Goal: Task Accomplishment & Management: Manage account settings

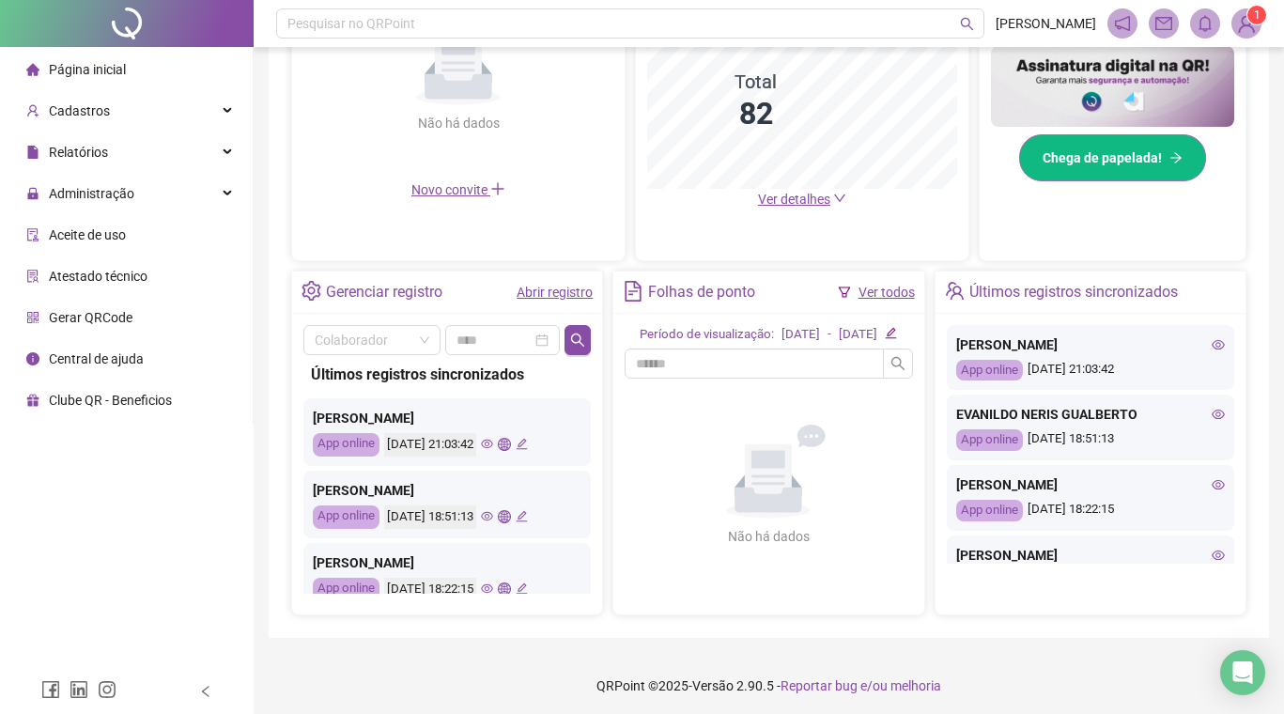
scroll to position [505, 0]
click at [1219, 344] on icon "eye" at bounding box center [1218, 343] width 13 height 13
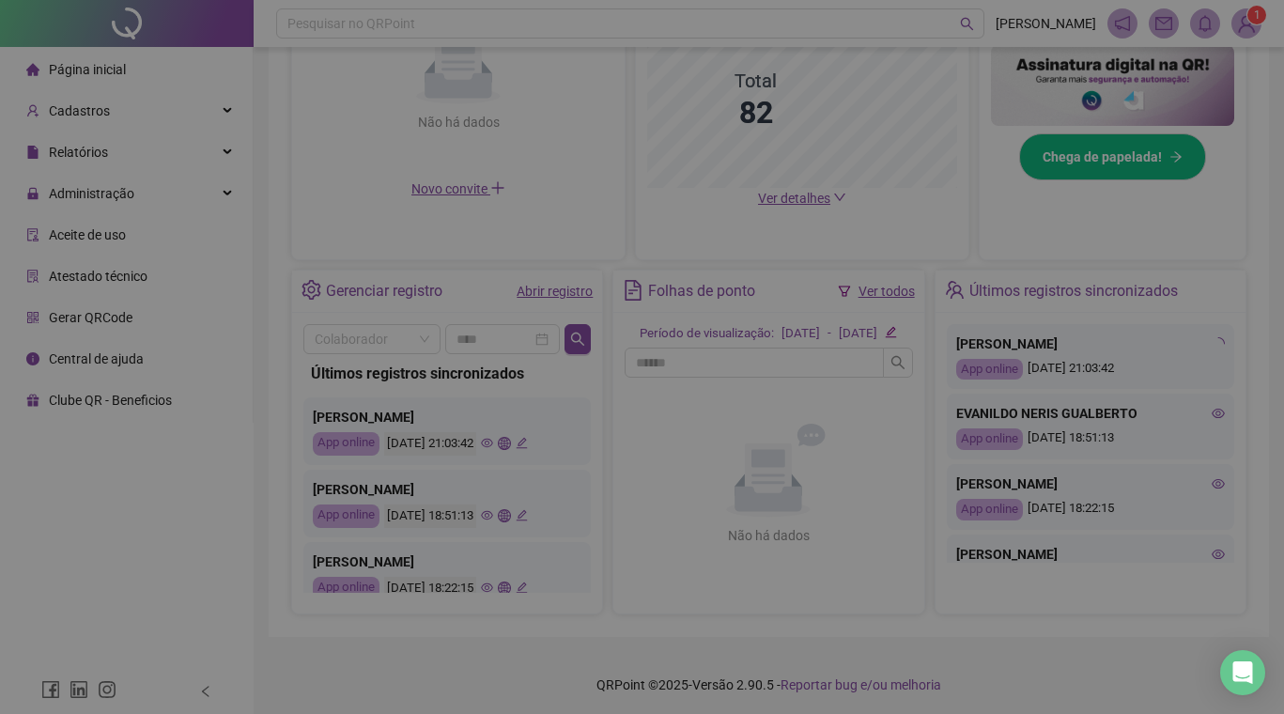
type input "**********"
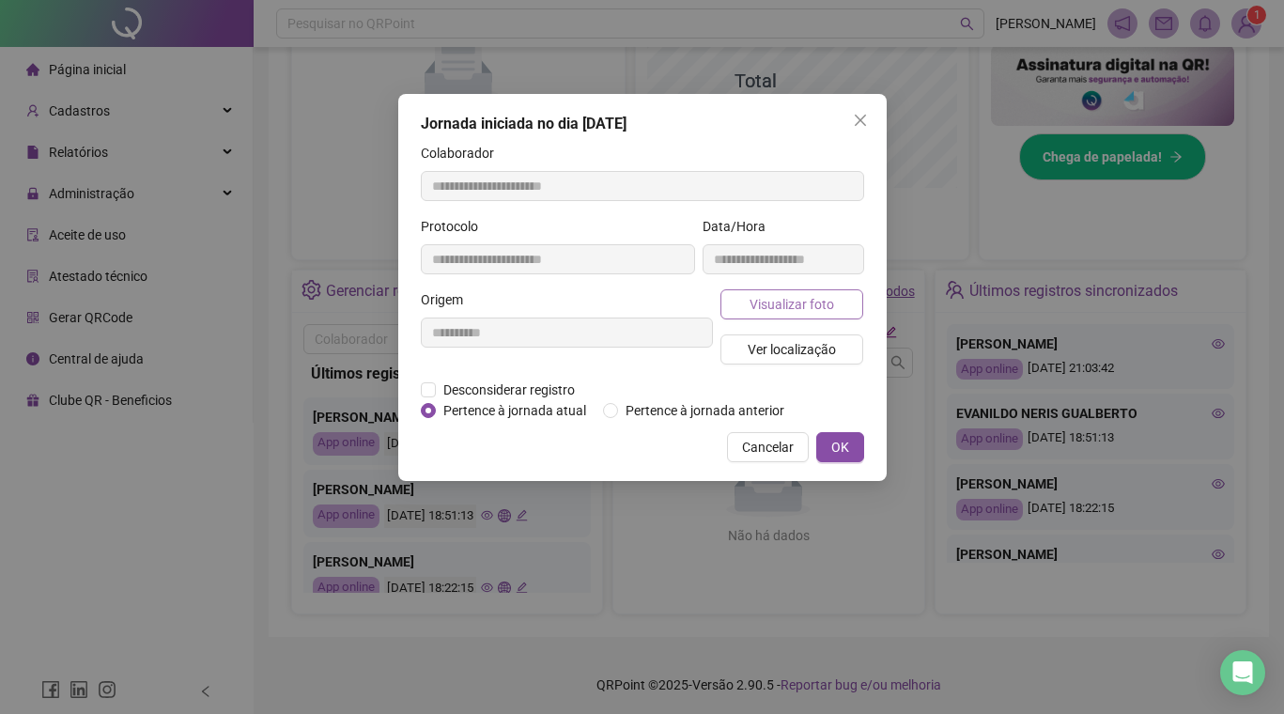
click at [787, 310] on span "Visualizar foto" at bounding box center [791, 304] width 85 height 21
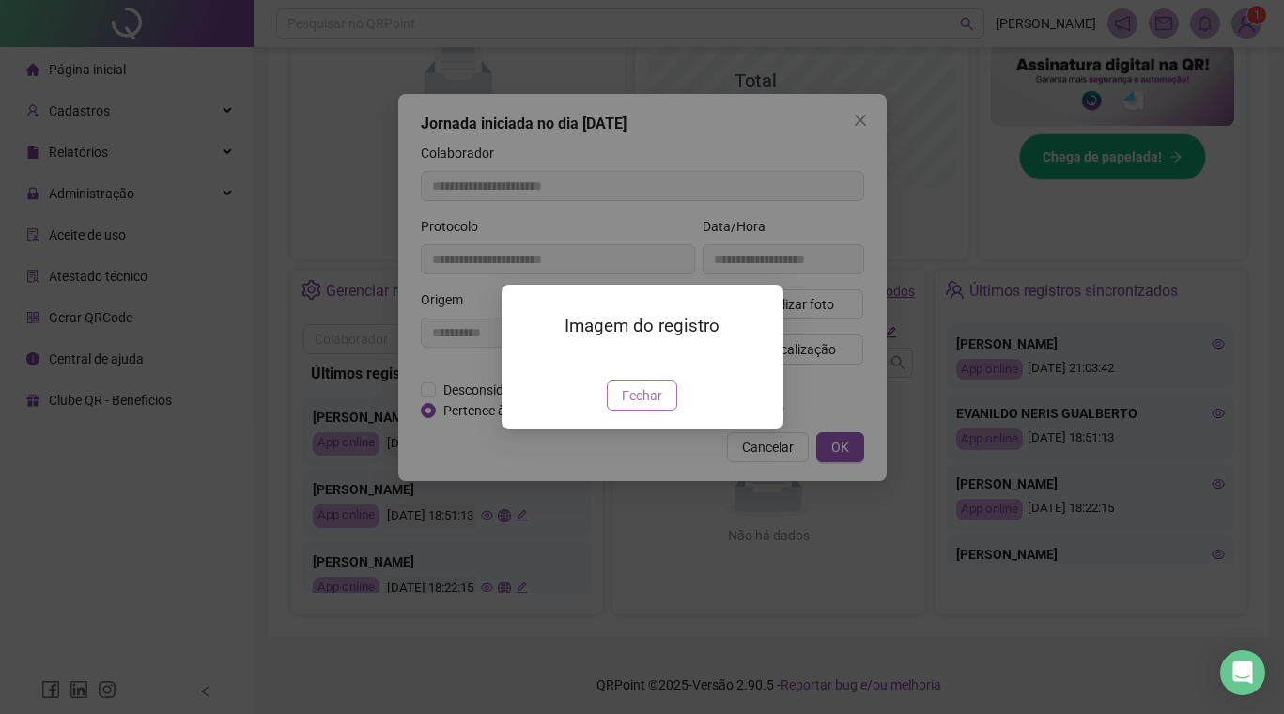
click at [634, 406] on span "Fechar" at bounding box center [642, 395] width 40 height 21
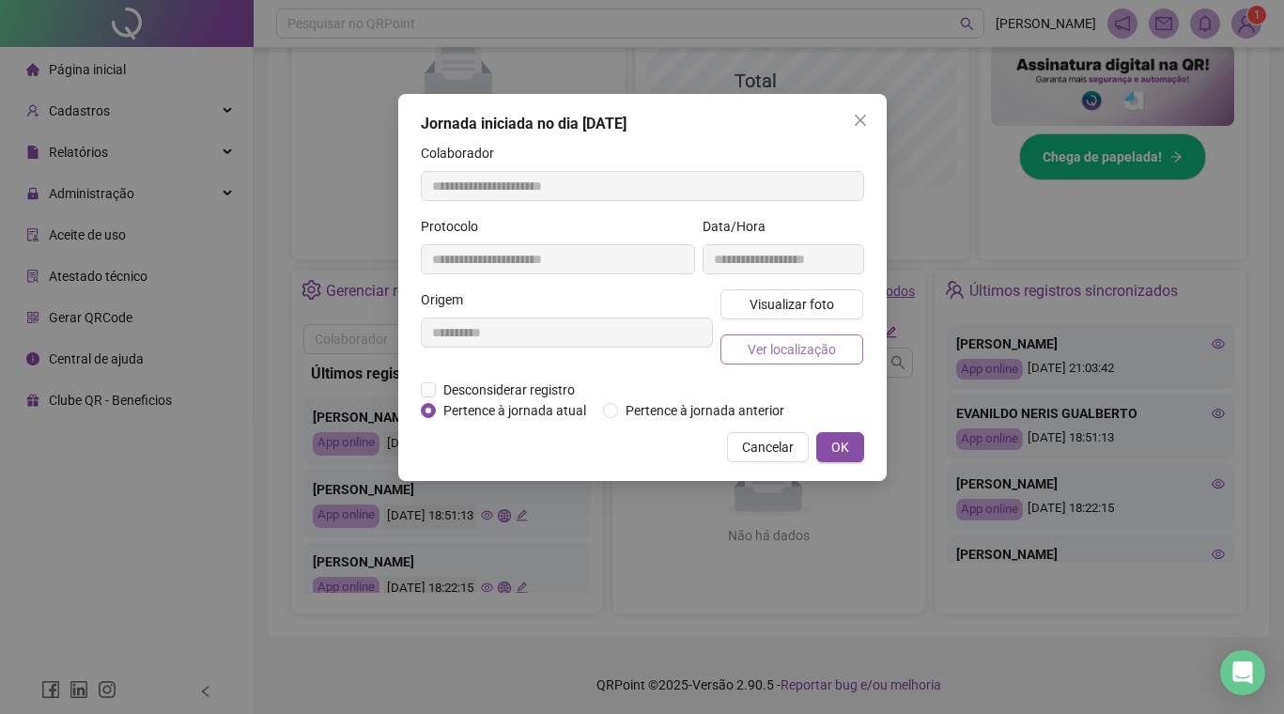
click at [769, 354] on span "Ver localização" at bounding box center [792, 349] width 88 height 21
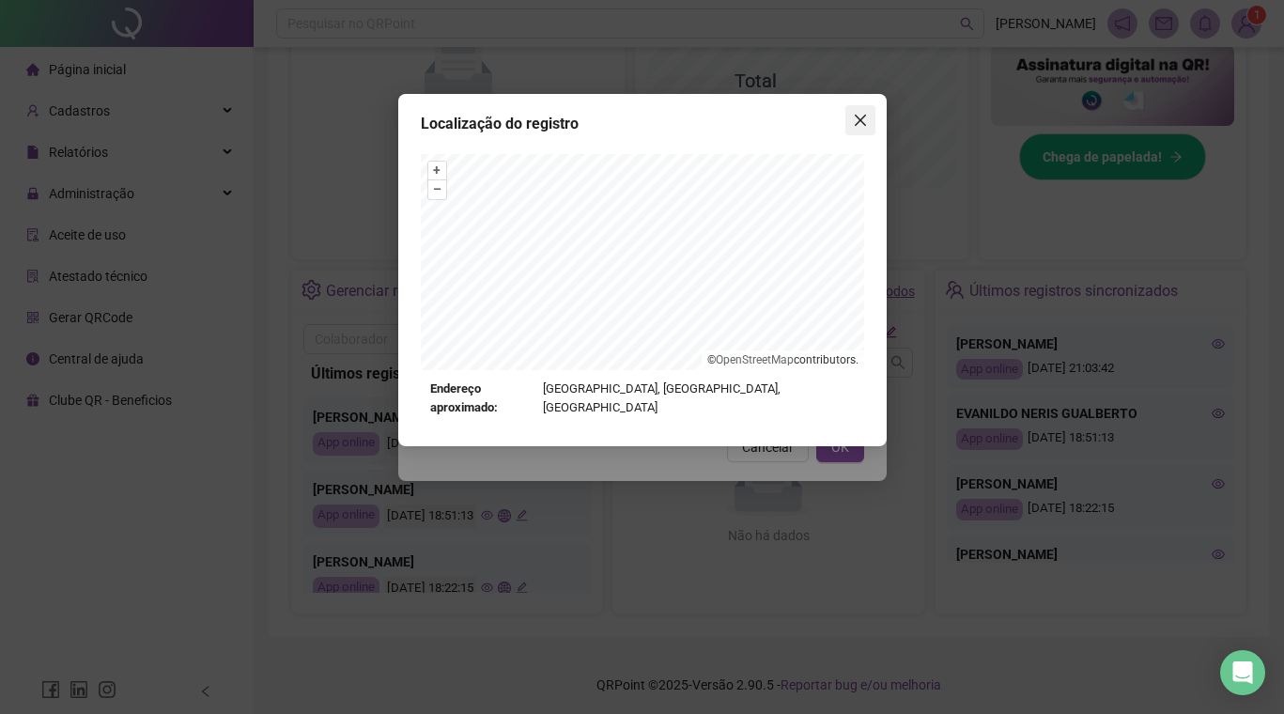
click at [866, 125] on icon "close" at bounding box center [860, 120] width 15 height 15
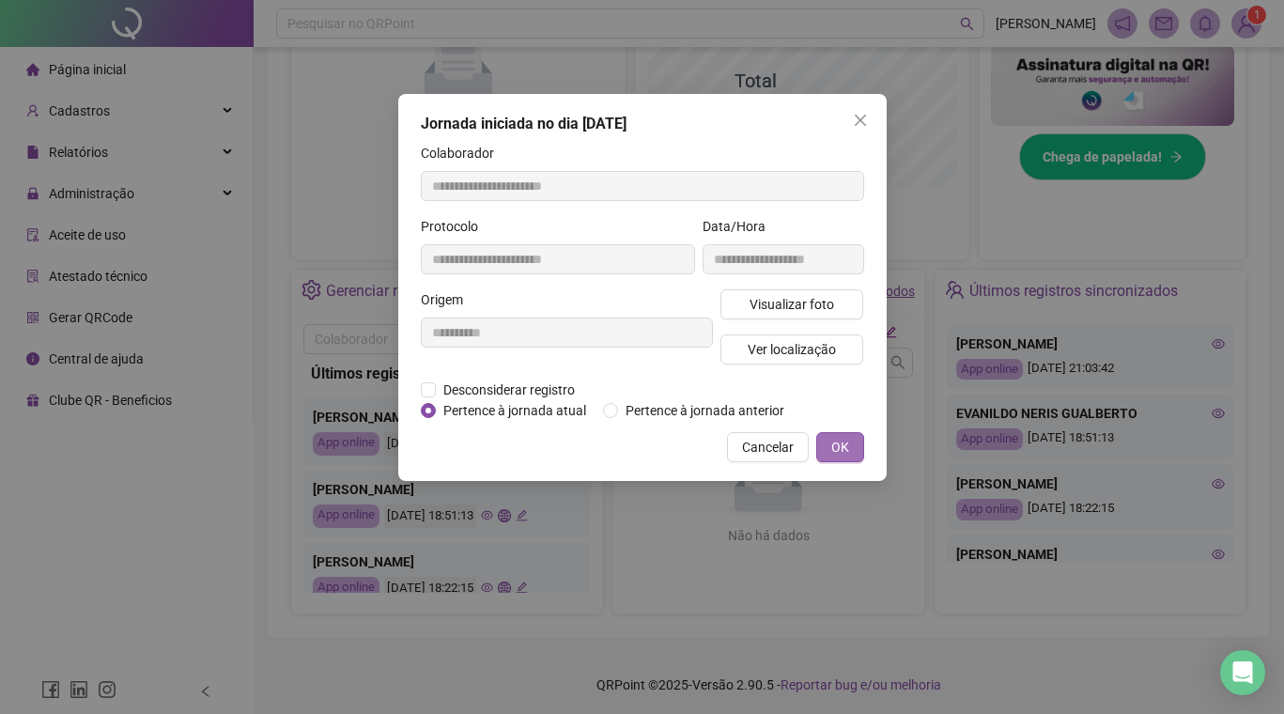
click at [849, 462] on button "OK" at bounding box center [840, 447] width 48 height 30
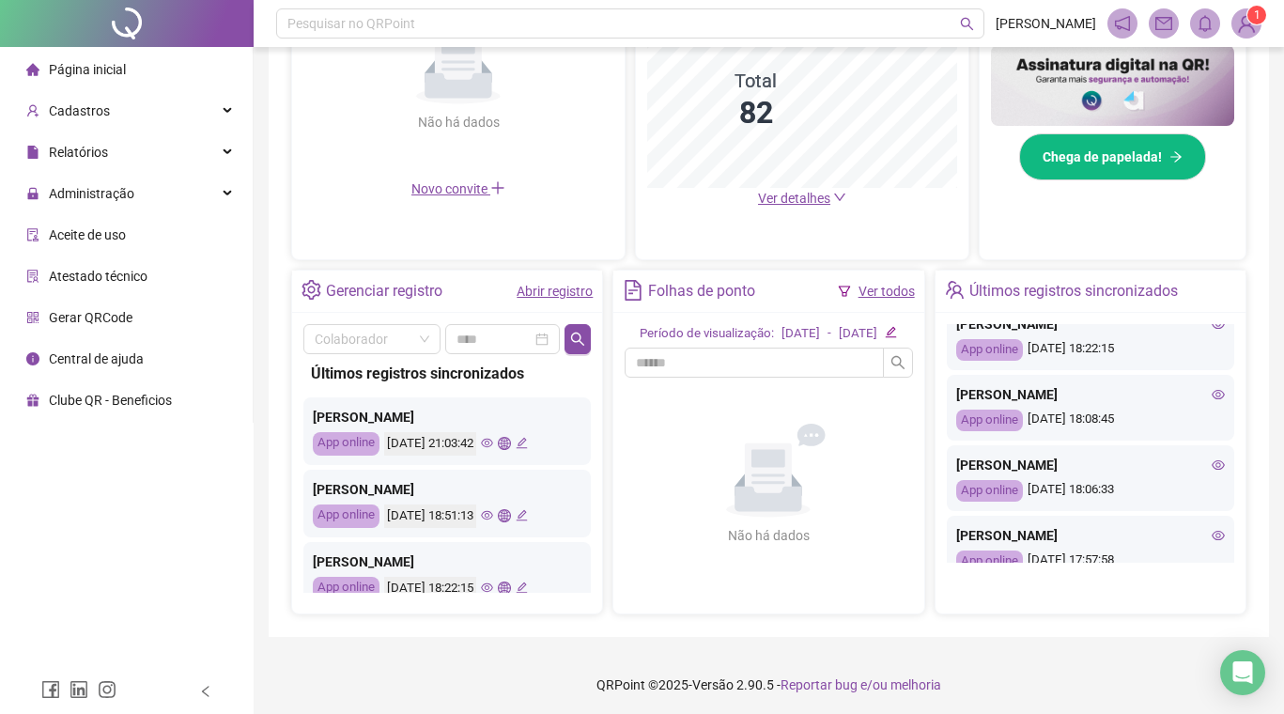
scroll to position [156, 0]
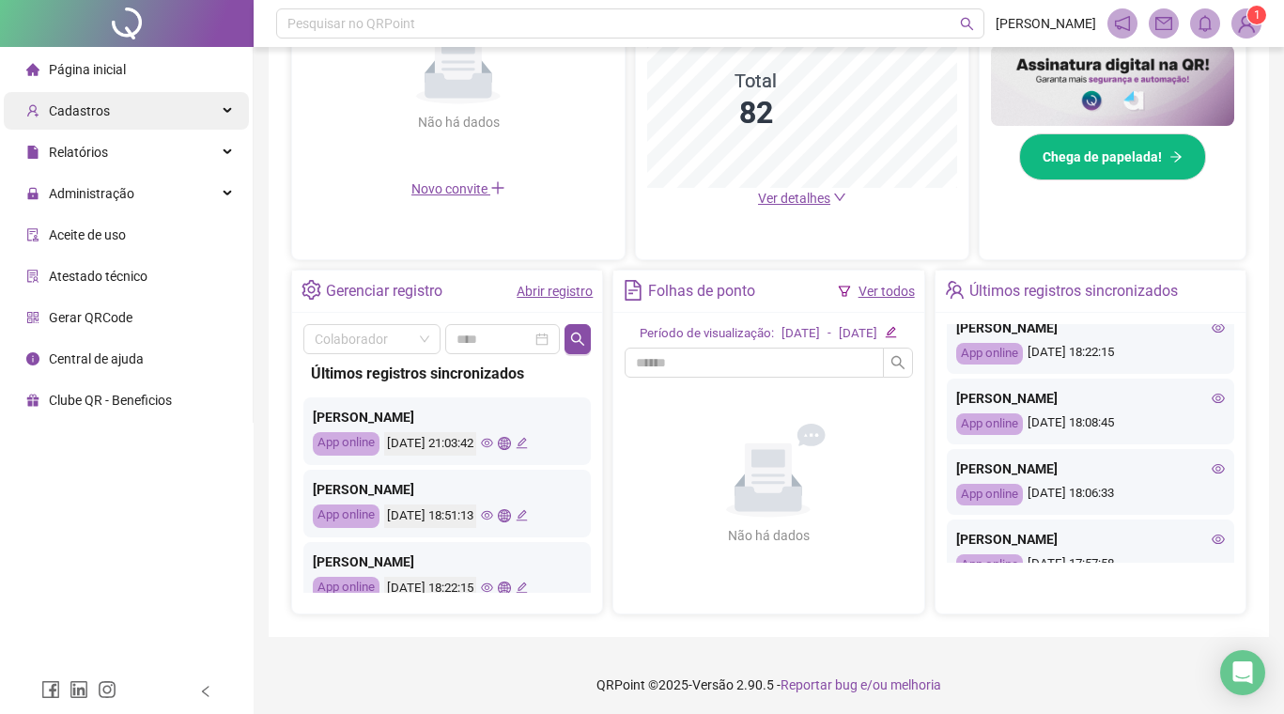
click at [98, 114] on span "Cadastros" at bounding box center [79, 110] width 61 height 15
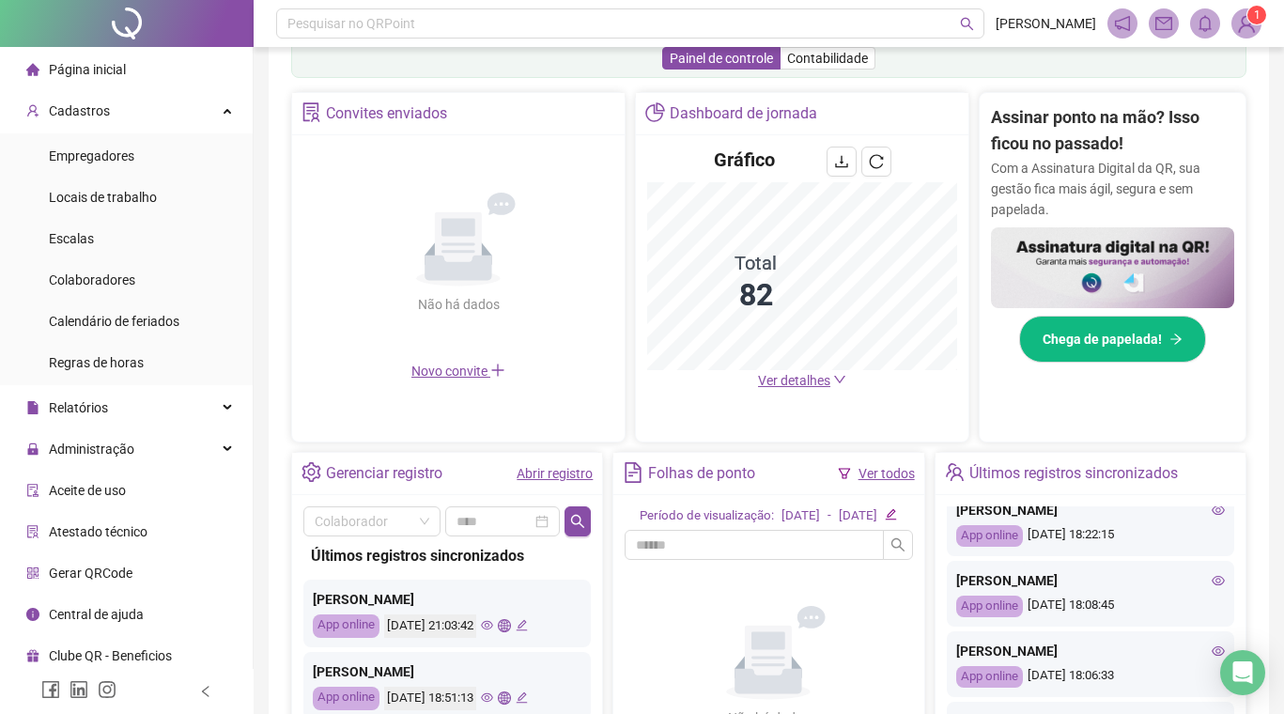
scroll to position [315, 0]
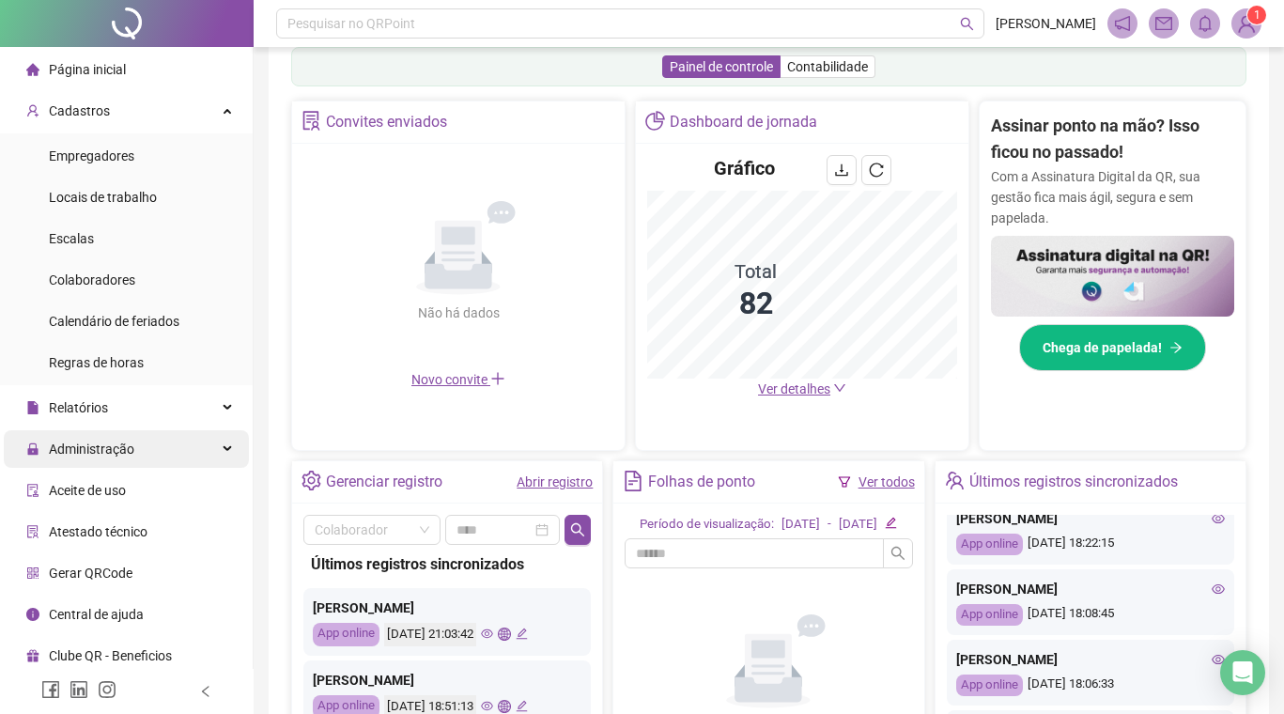
click at [101, 454] on span "Administração" at bounding box center [91, 448] width 85 height 15
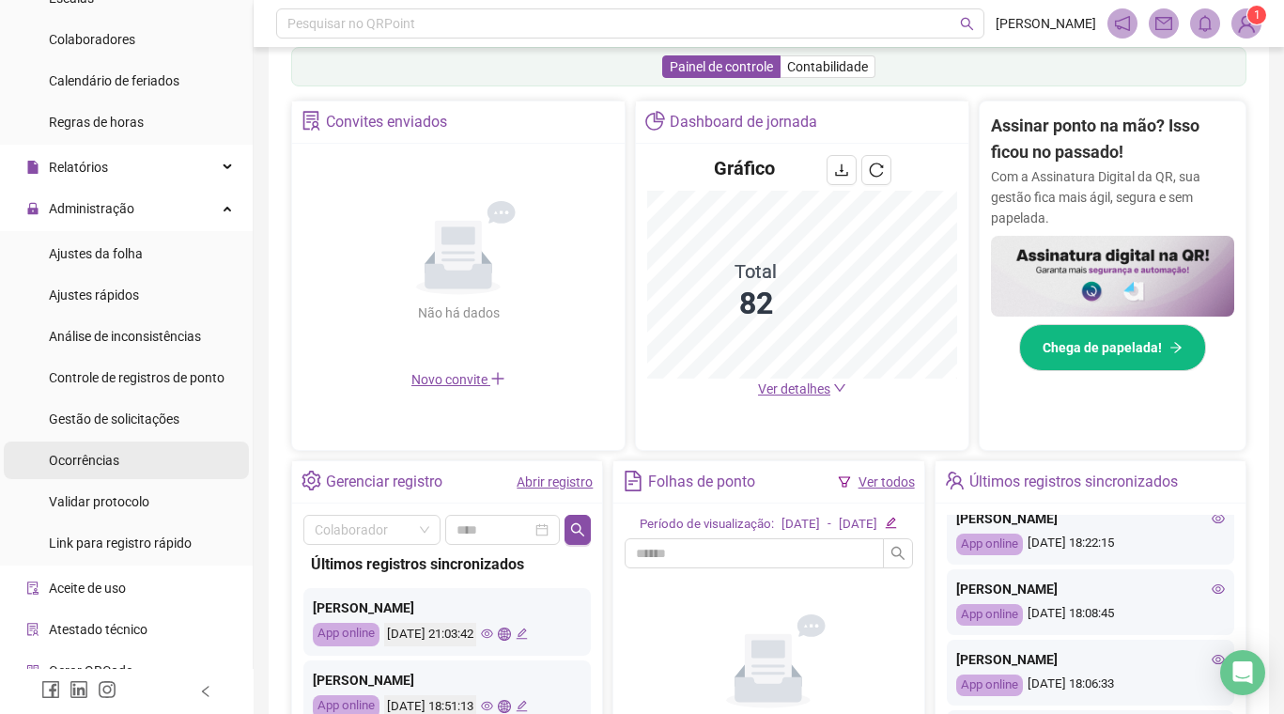
scroll to position [241, 0]
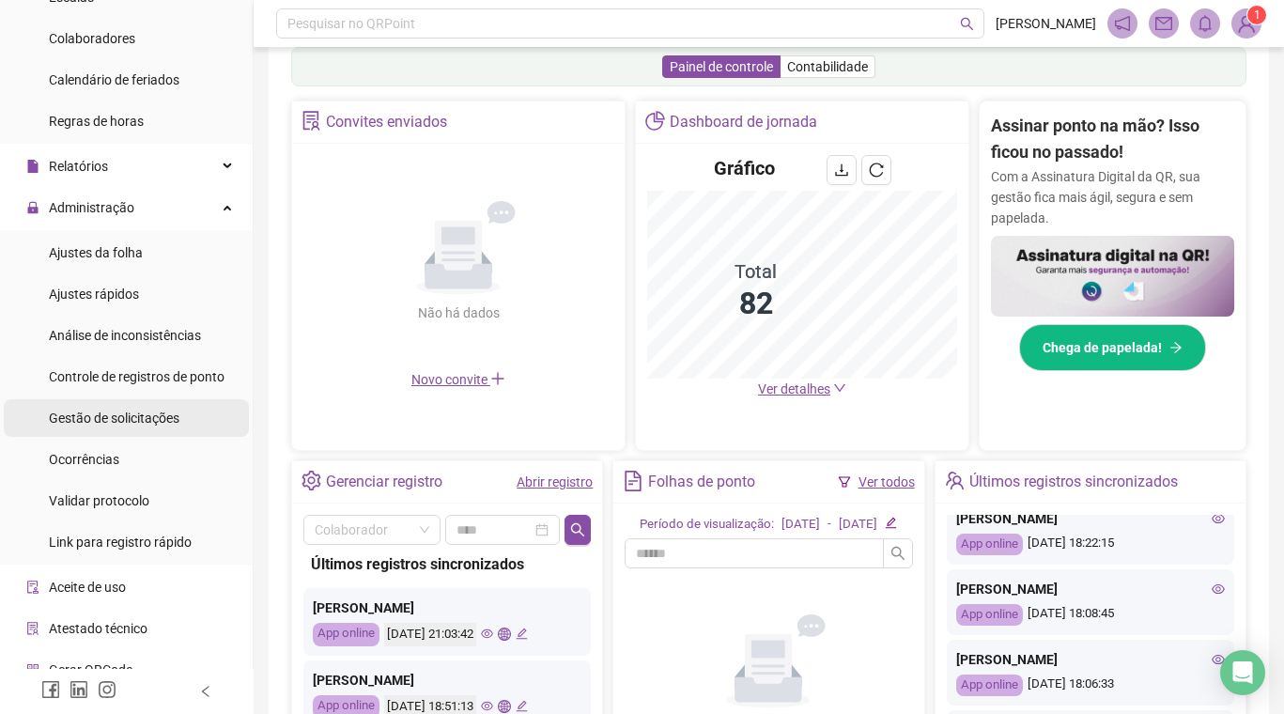
click at [109, 425] on span "Gestão de solicitações" at bounding box center [114, 417] width 131 height 15
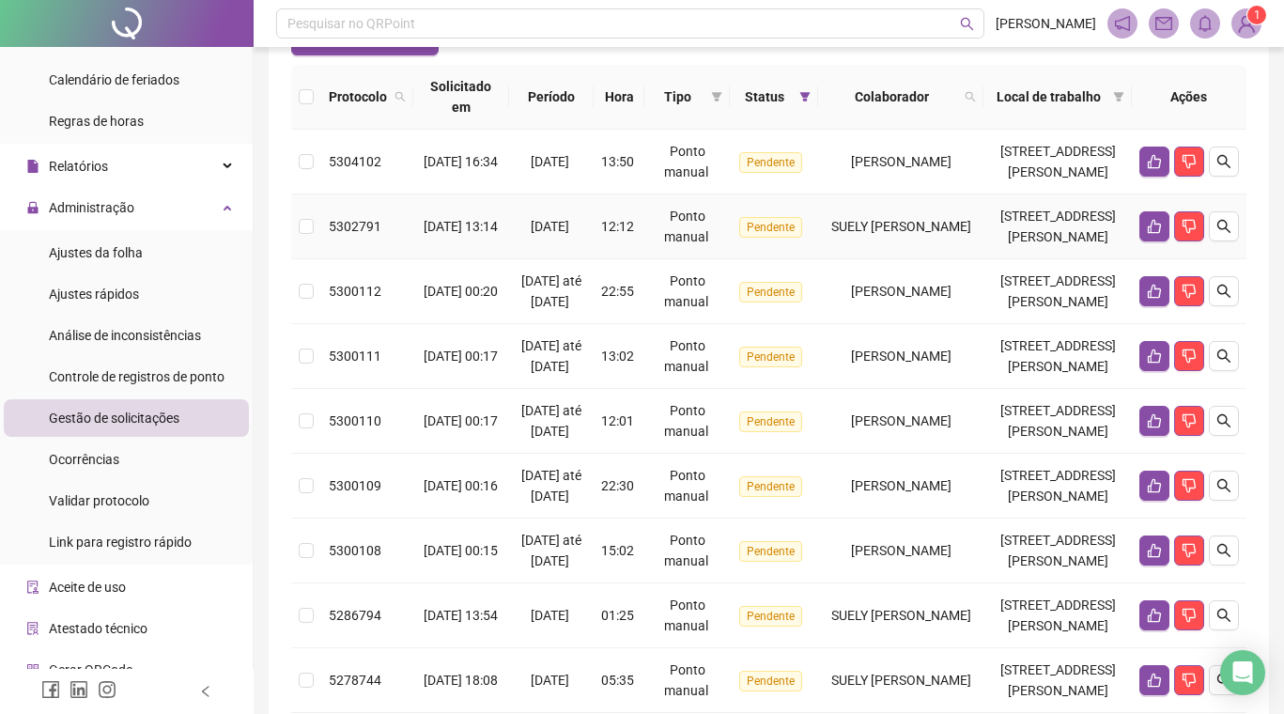
scroll to position [194, 0]
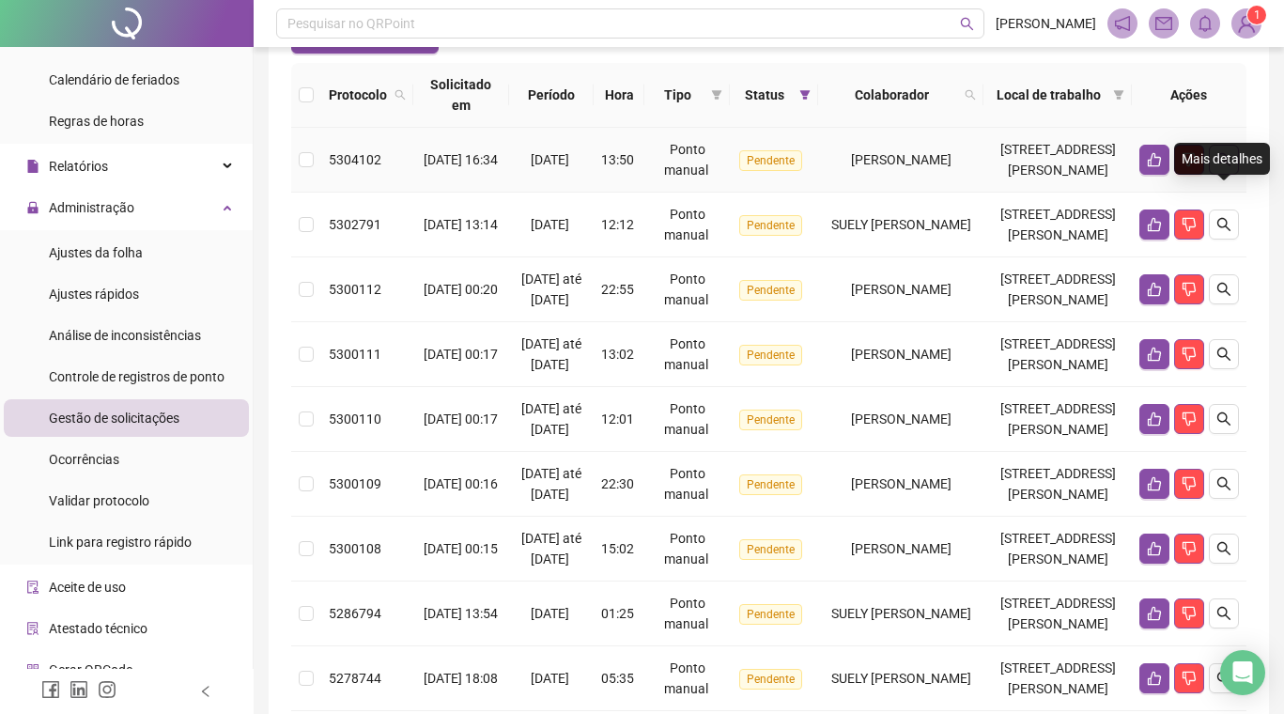
click at [1224, 167] on icon "search" at bounding box center [1223, 159] width 15 height 15
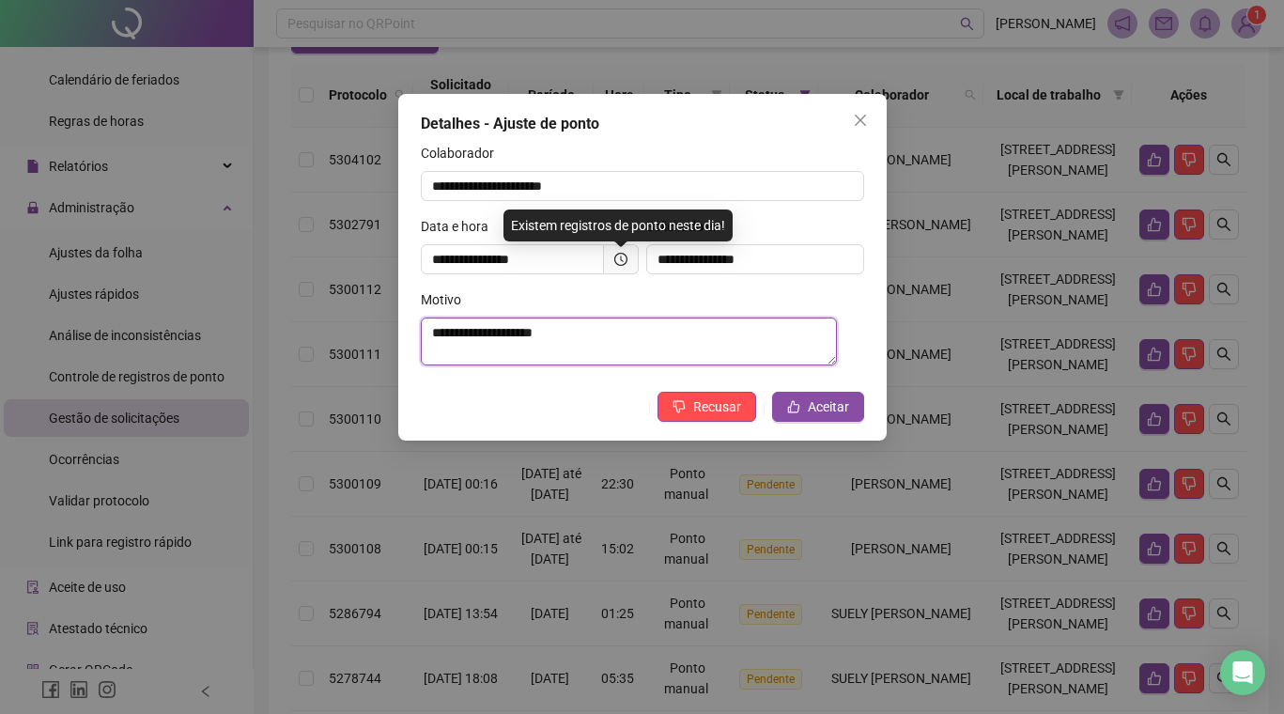
click at [564, 331] on textarea "**********" at bounding box center [629, 341] width 416 height 48
click at [564, 332] on textarea "**********" at bounding box center [629, 341] width 416 height 48
click at [563, 331] on textarea "**********" at bounding box center [629, 341] width 416 height 48
click at [563, 332] on textarea "**********" at bounding box center [629, 341] width 416 height 48
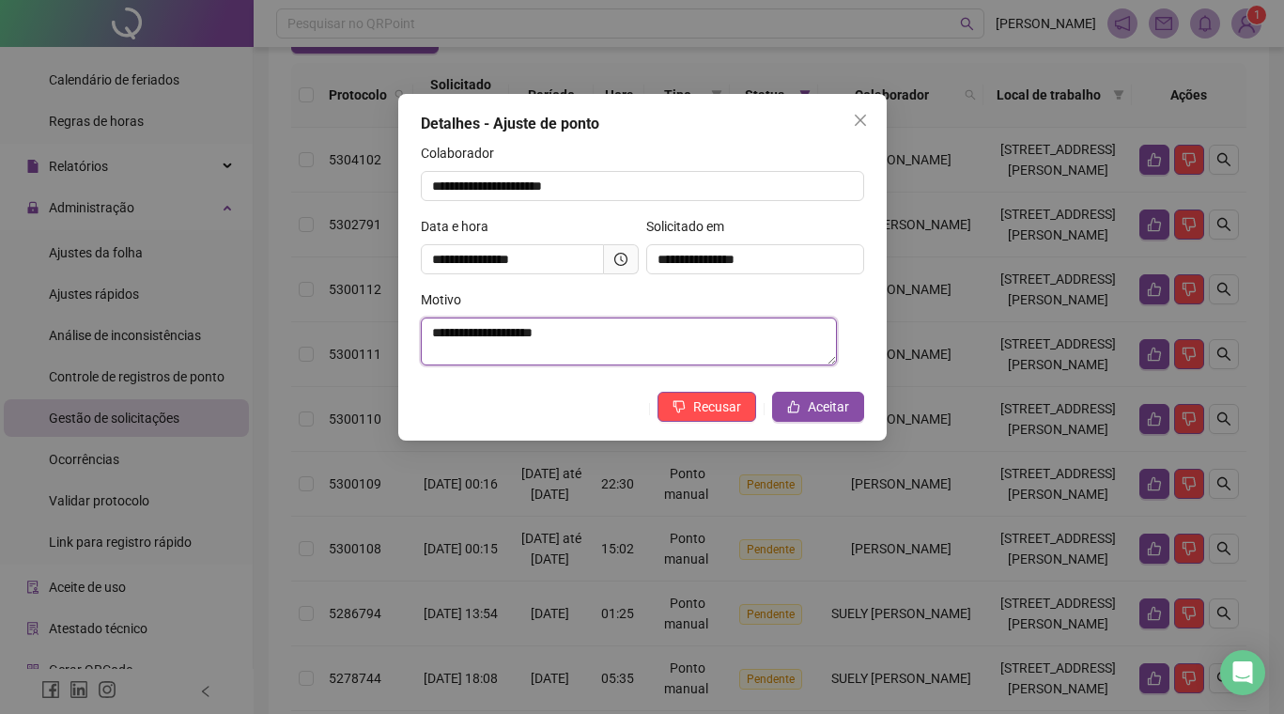
click at [564, 332] on textarea "**********" at bounding box center [629, 341] width 416 height 48
click at [861, 122] on icon "close" at bounding box center [859, 120] width 11 height 11
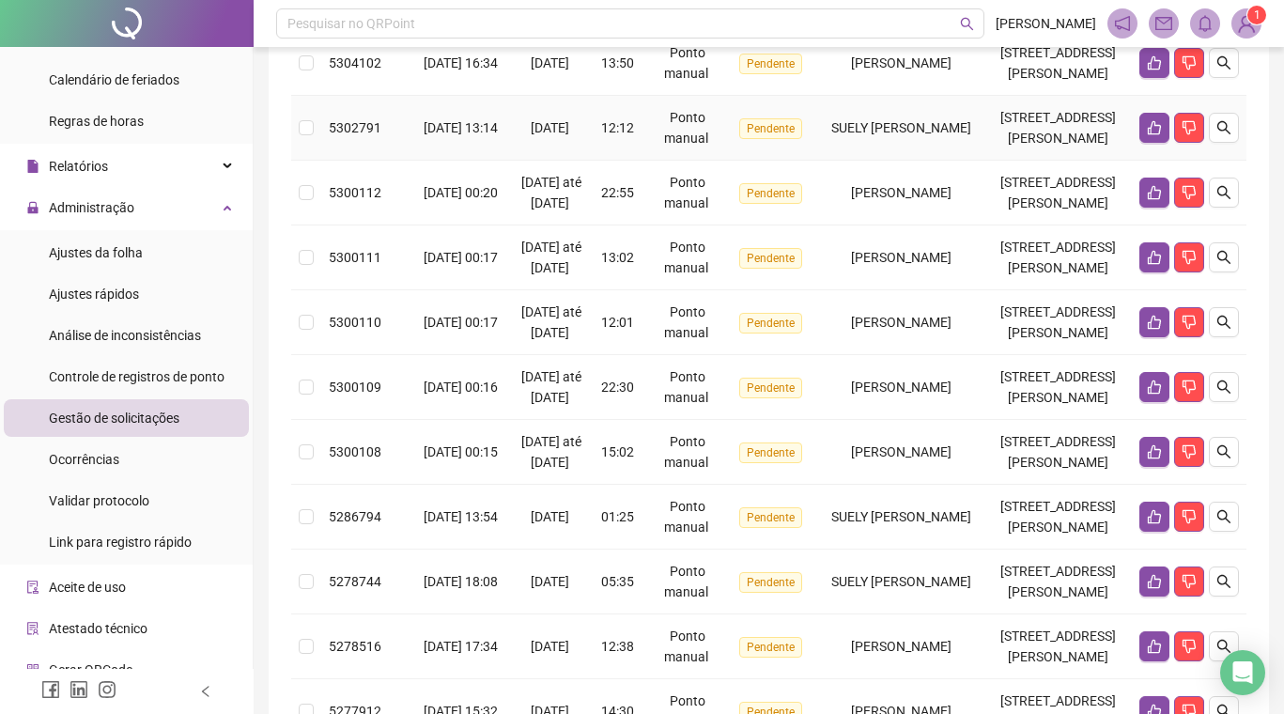
scroll to position [292, 0]
click at [1224, 134] on icon "search" at bounding box center [1223, 126] width 15 height 15
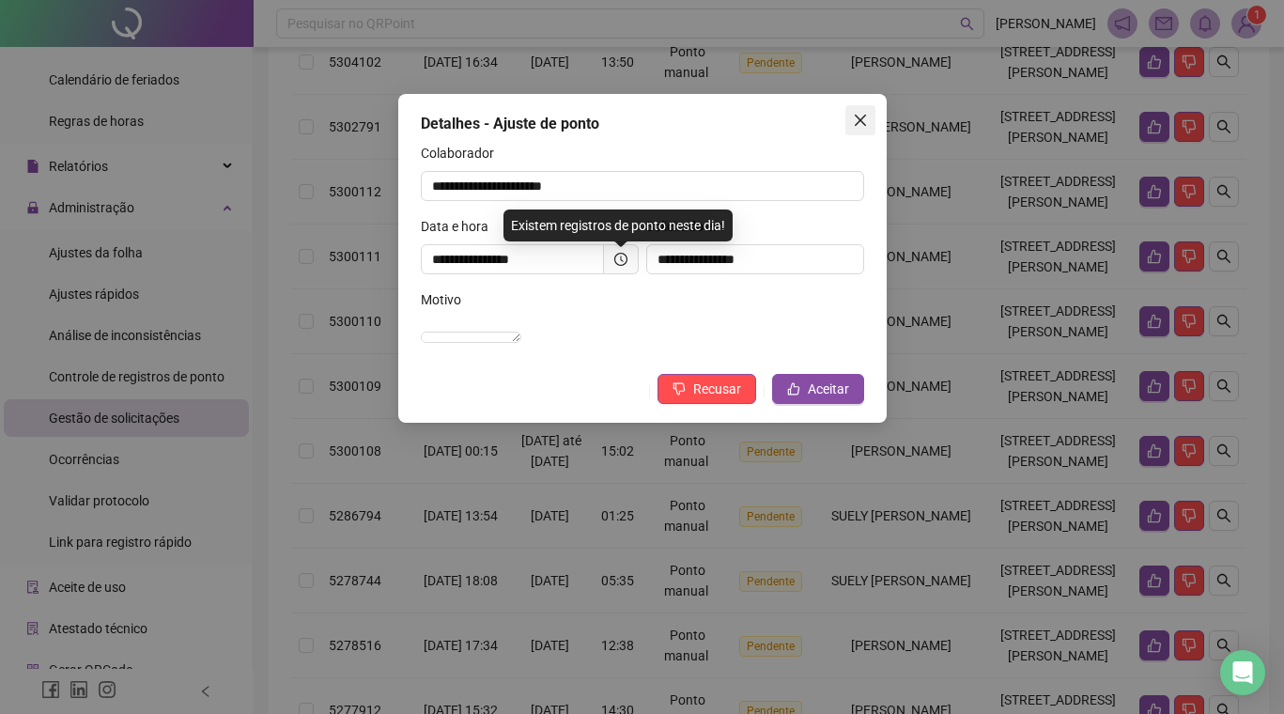
click at [858, 115] on icon "close" at bounding box center [860, 120] width 15 height 15
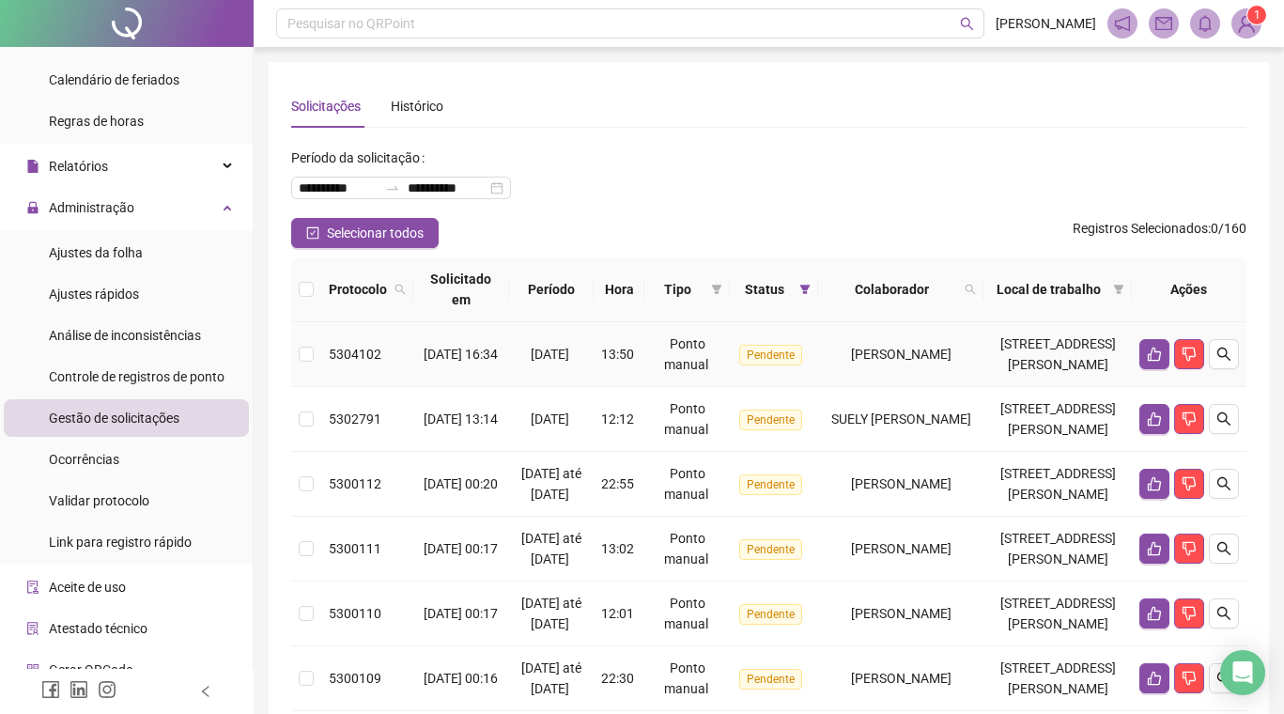
scroll to position [0, 0]
click at [710, 33] on div "Pesquisar no QRPoint" at bounding box center [630, 23] width 708 height 30
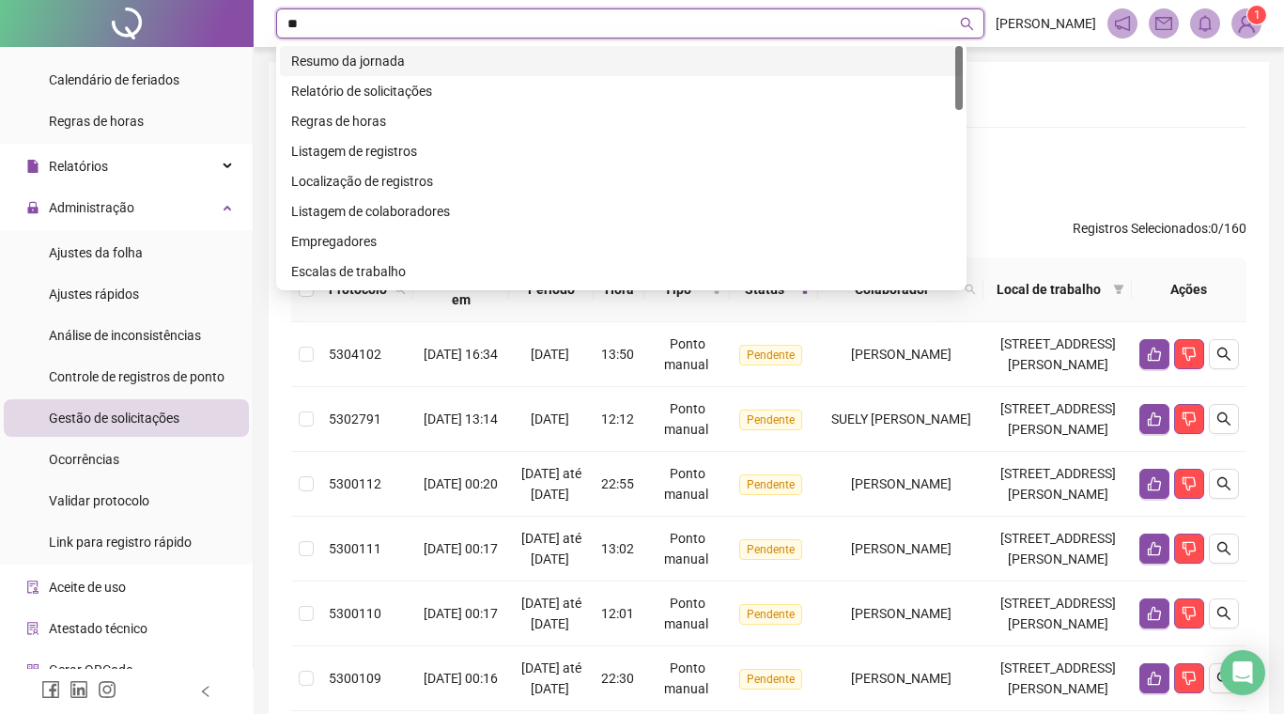
type input "*"
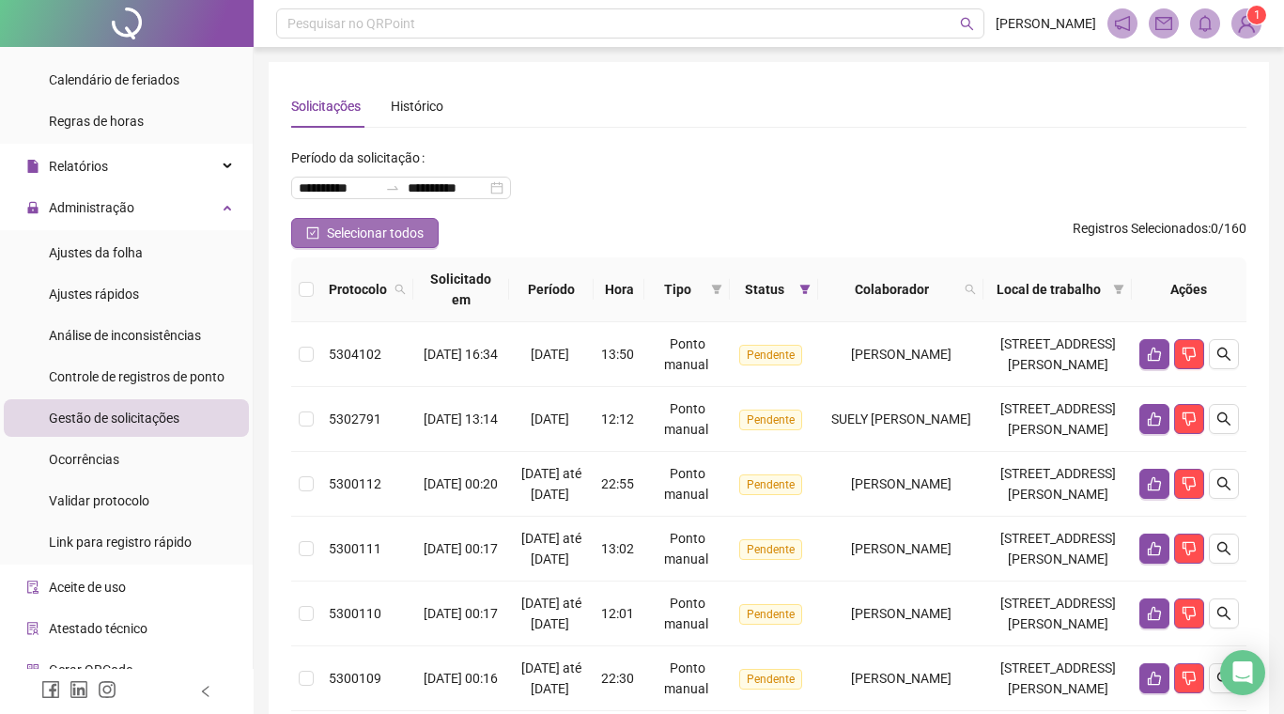
click at [314, 234] on icon "check-square" at bounding box center [312, 232] width 13 height 13
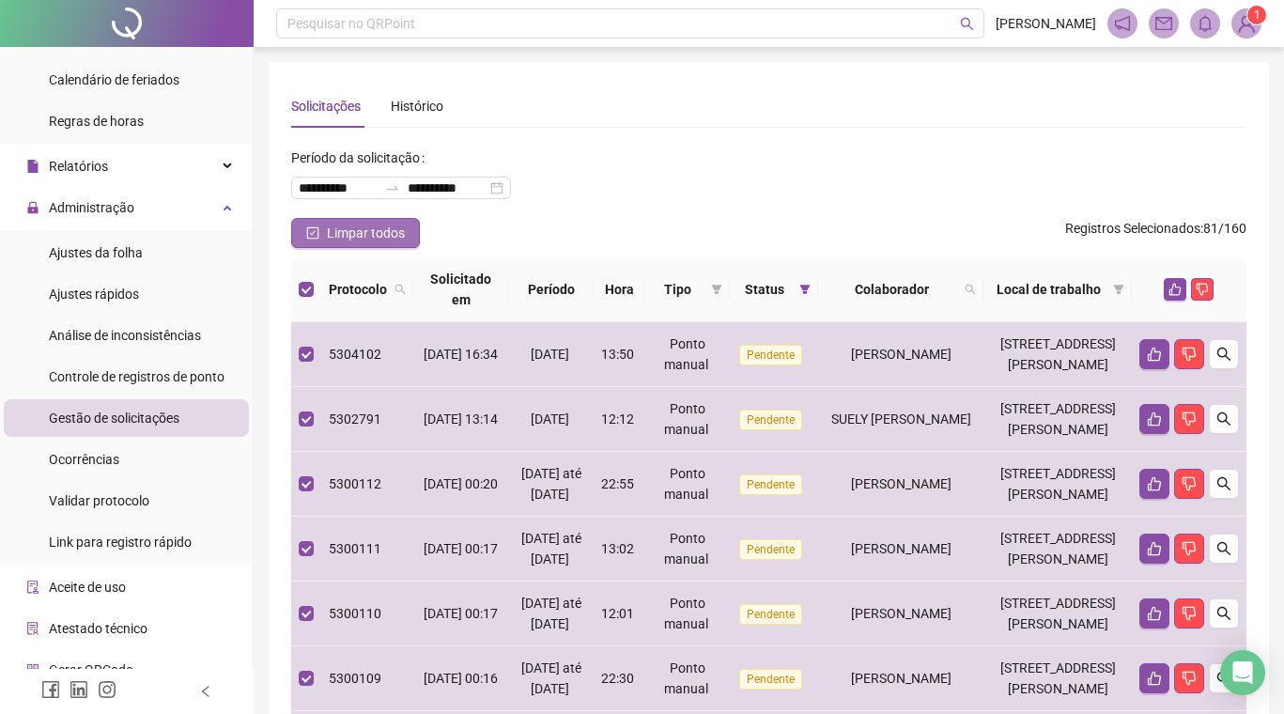
click at [314, 234] on icon "check-square" at bounding box center [312, 232] width 13 height 13
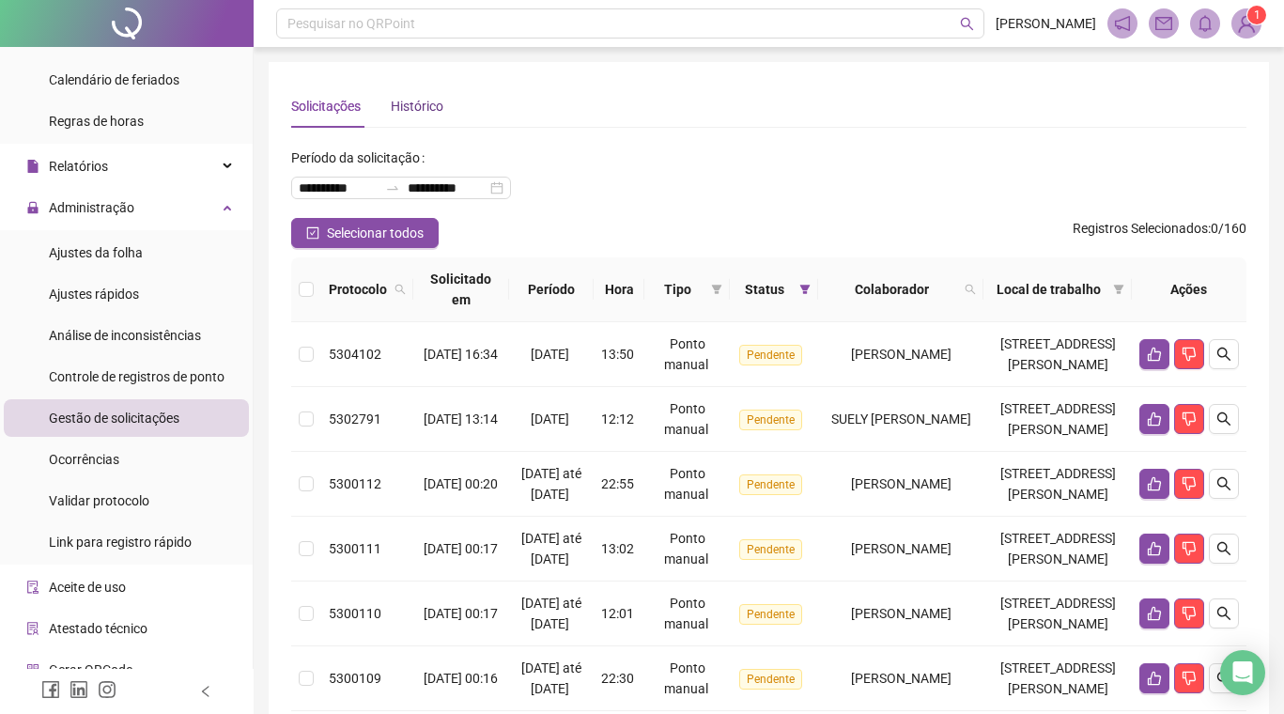
click at [435, 100] on div "Histórico" at bounding box center [417, 106] width 53 height 21
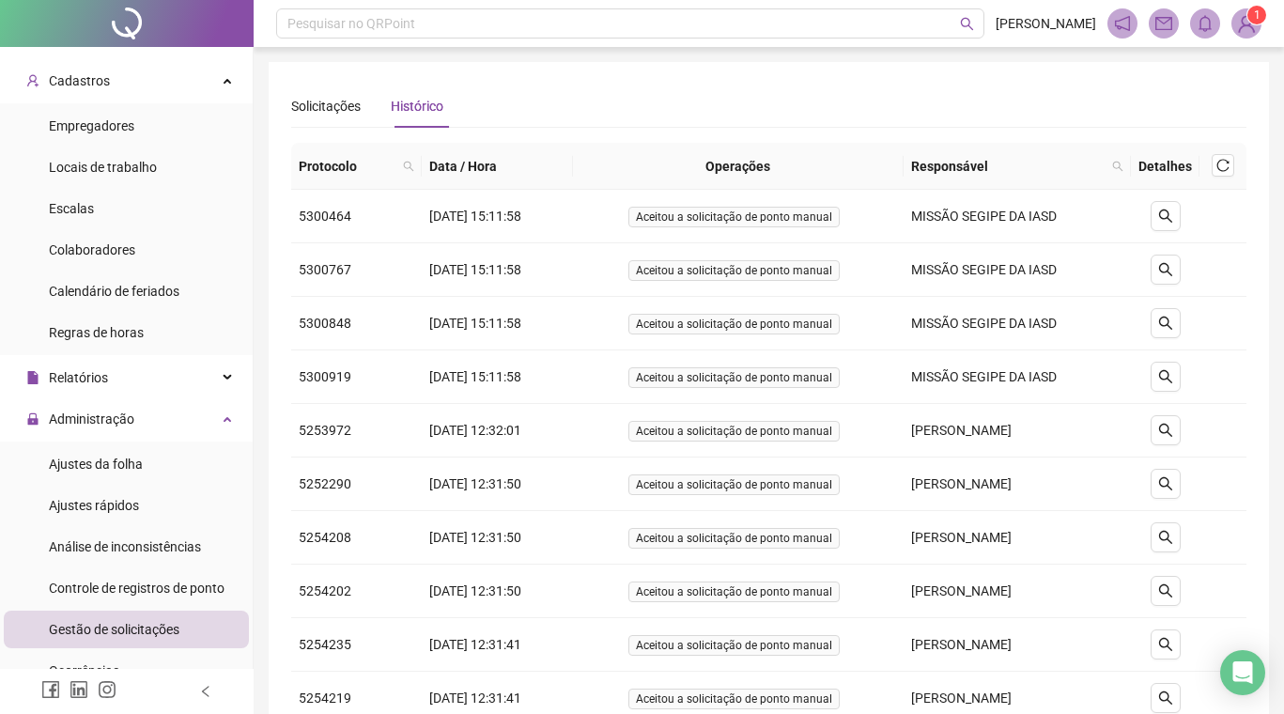
scroll to position [29, 0]
click at [130, 383] on div "Relatórios" at bounding box center [126, 379] width 245 height 38
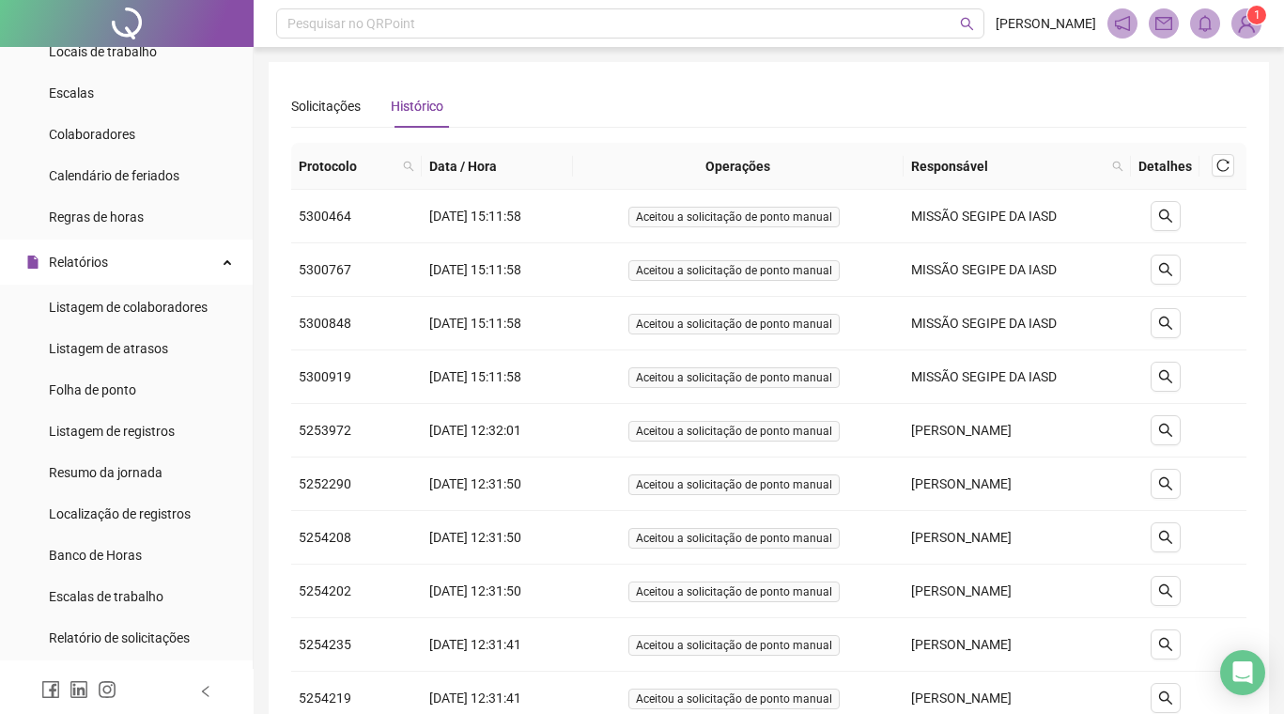
scroll to position [154, 0]
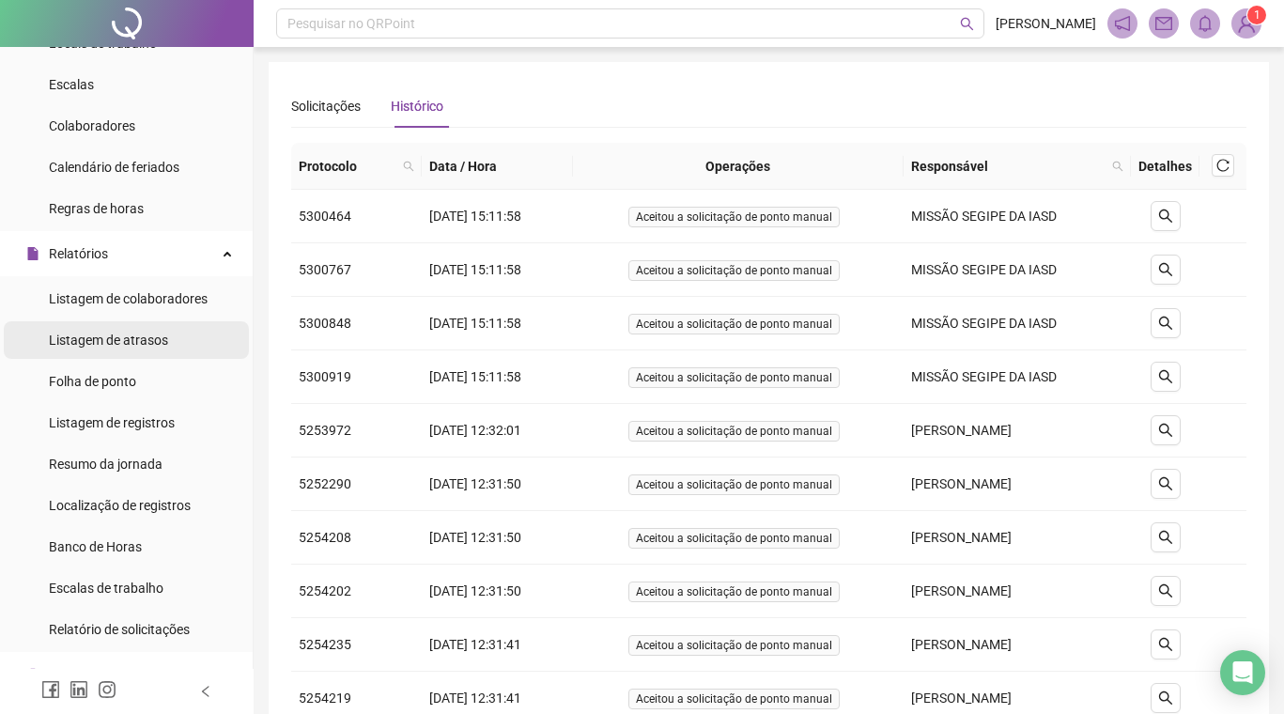
click at [135, 349] on div "Listagem de atrasos" at bounding box center [108, 340] width 119 height 38
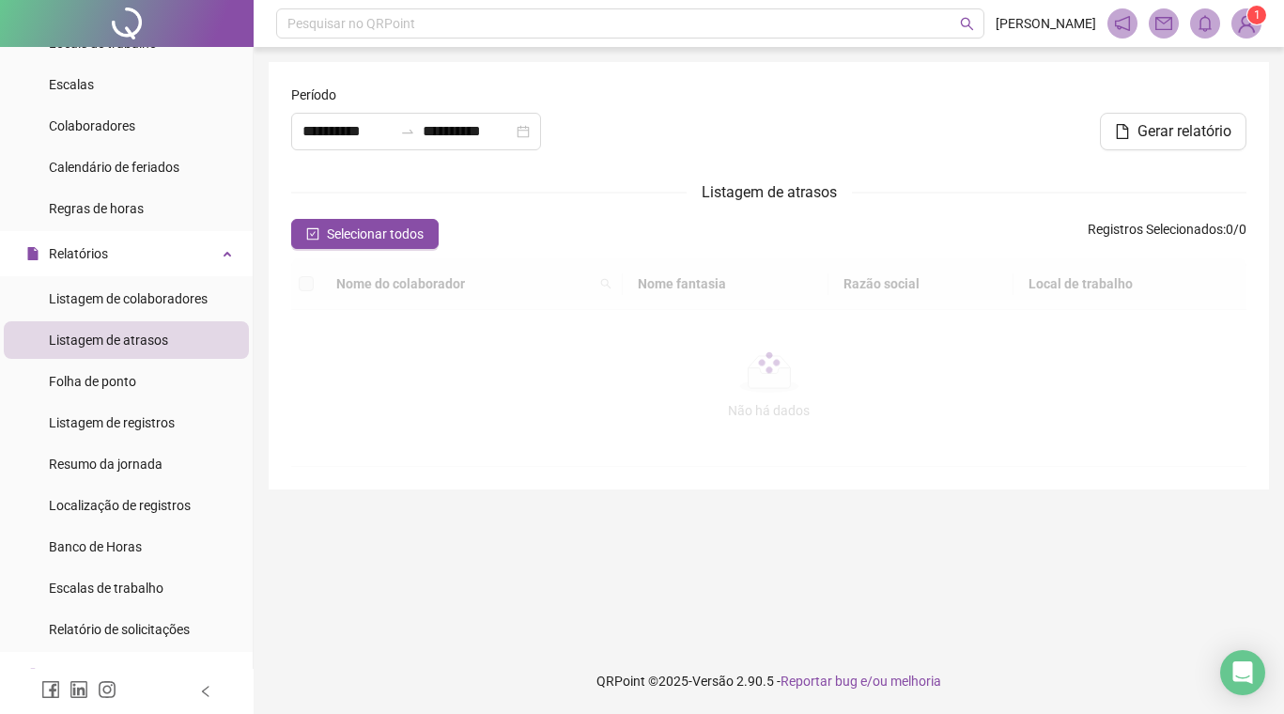
type input "**********"
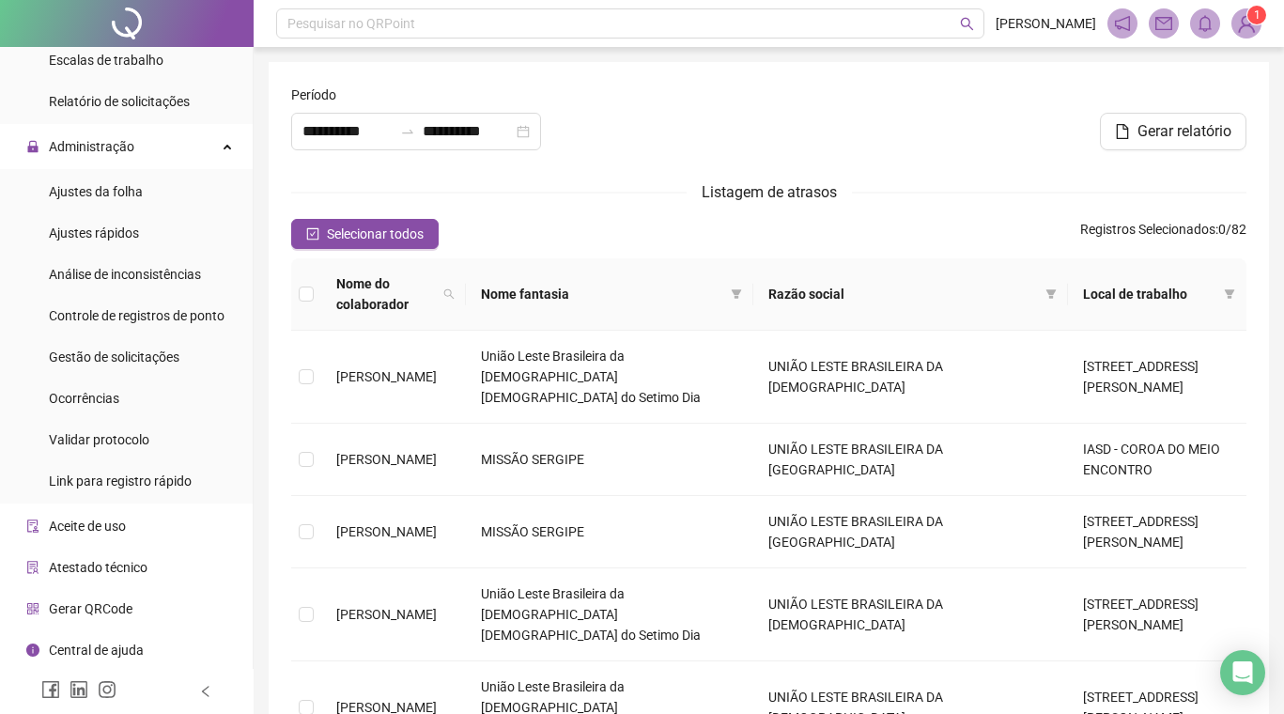
click at [1115, 298] on span "Local de trabalho" at bounding box center [1149, 294] width 133 height 21
click at [731, 297] on icon "filter" at bounding box center [736, 293] width 11 height 11
click at [1234, 294] on icon "filter" at bounding box center [1229, 293] width 11 height 11
click at [1046, 291] on icon "filter" at bounding box center [1051, 293] width 10 height 9
click at [731, 291] on icon "filter" at bounding box center [736, 293] width 10 height 9
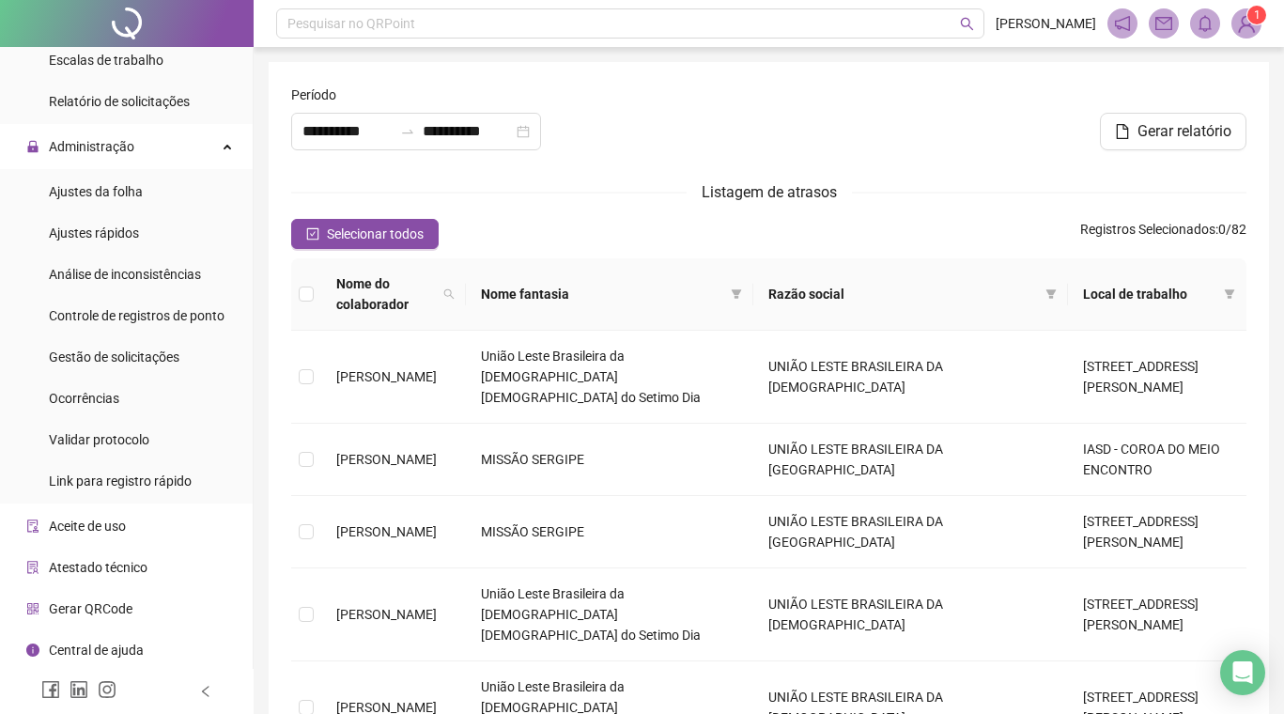
click at [360, 290] on span "Nome do colaborador" at bounding box center [386, 293] width 100 height 41
click at [91, 394] on span "Ocorrências" at bounding box center [84, 398] width 70 height 15
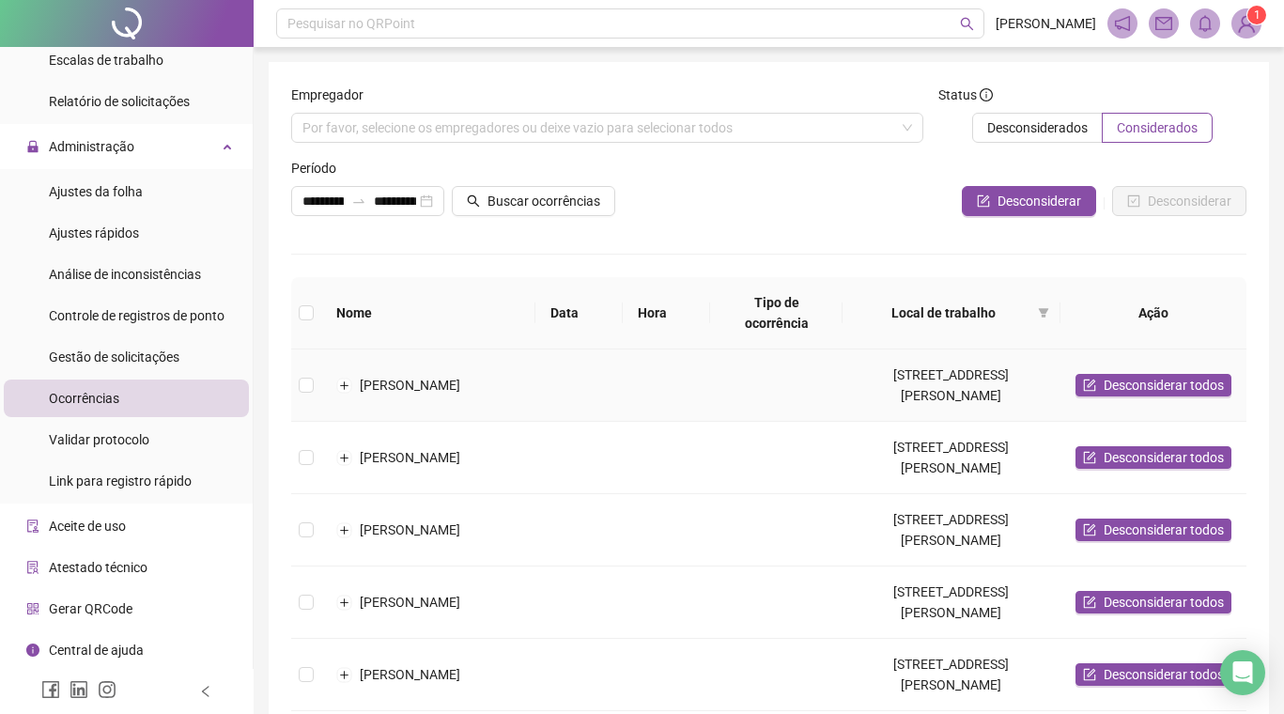
click at [436, 388] on td "[PERSON_NAME]" at bounding box center [428, 385] width 214 height 72
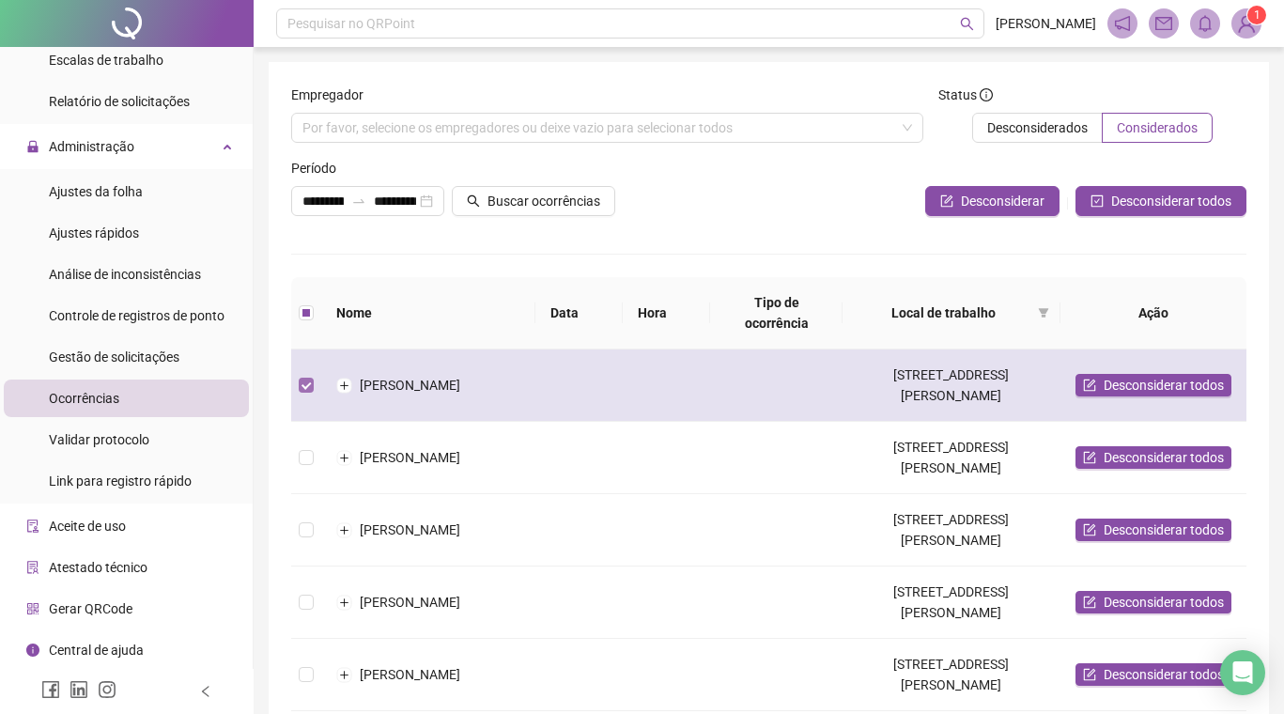
click at [304, 393] on span at bounding box center [306, 385] width 15 height 15
click at [347, 388] on button "Expandir linha" at bounding box center [344, 385] width 15 height 15
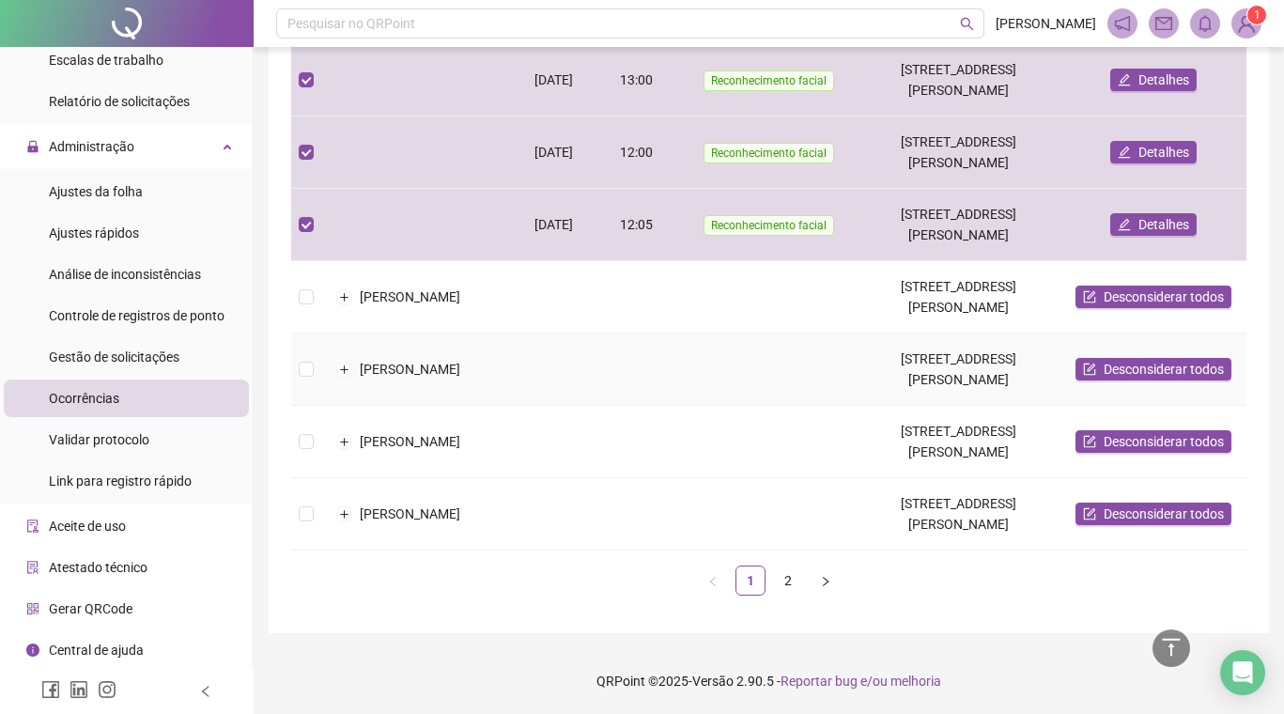
scroll to position [894, 0]
click at [820, 580] on icon "right" at bounding box center [825, 581] width 11 height 11
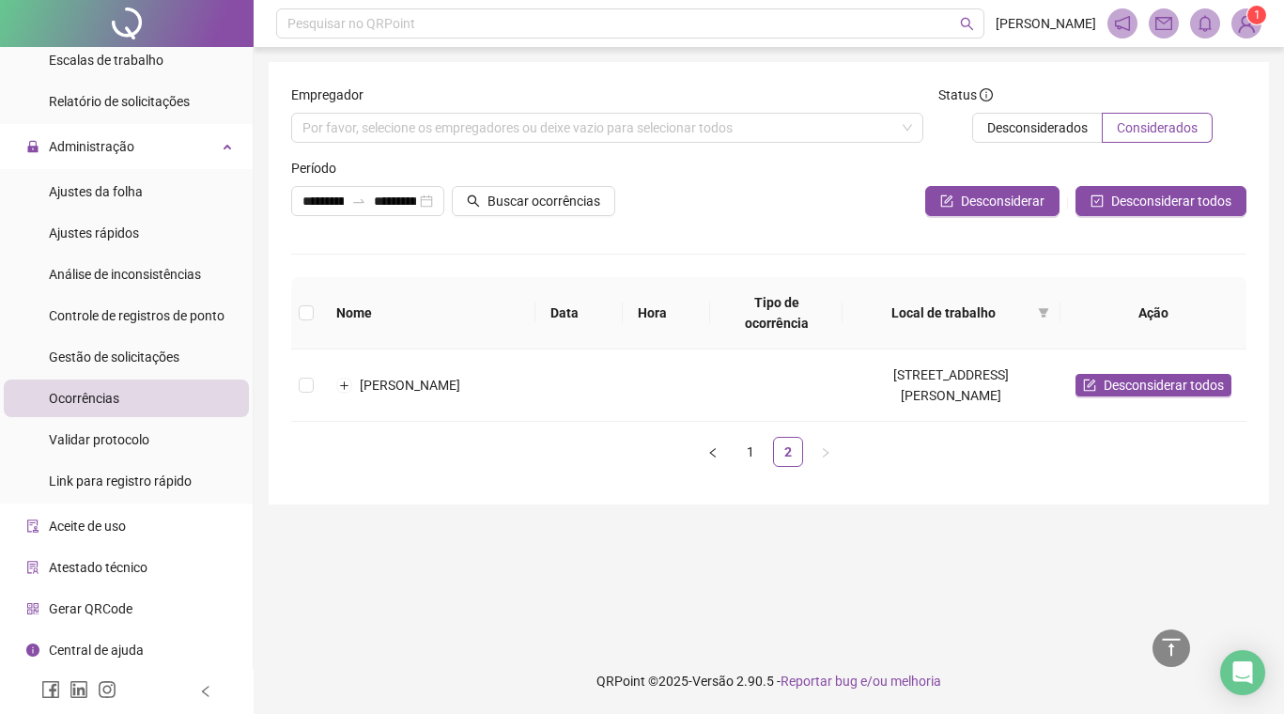
scroll to position [0, 0]
click at [460, 400] on td "[PERSON_NAME]" at bounding box center [428, 385] width 214 height 72
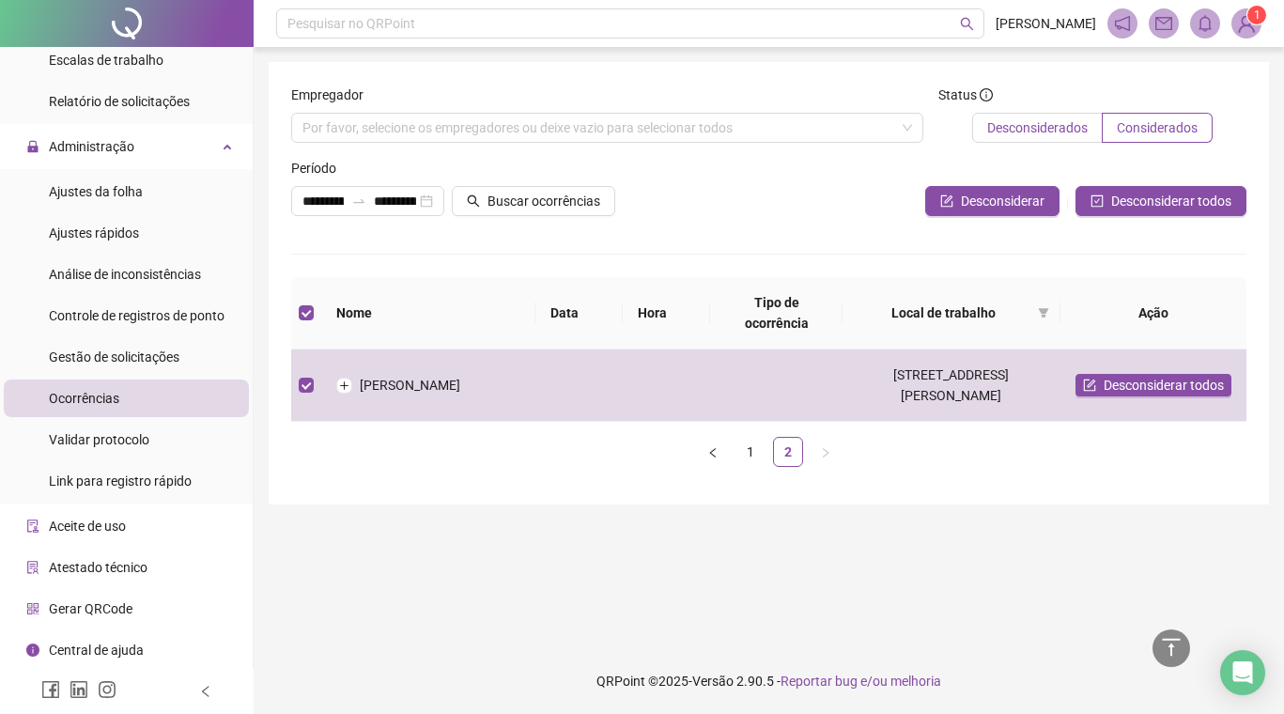
click at [1073, 133] on span "Desconsiderados" at bounding box center [1037, 127] width 100 height 15
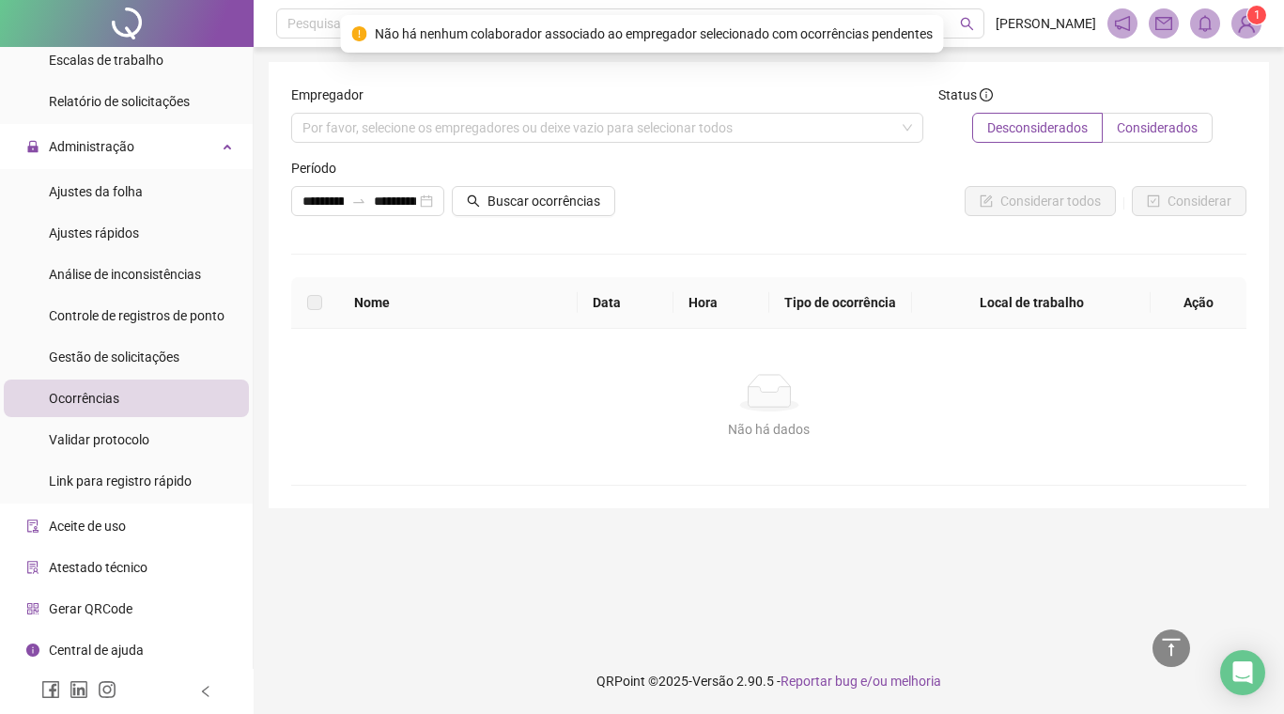
click at [1119, 134] on span "Considerados" at bounding box center [1157, 127] width 81 height 15
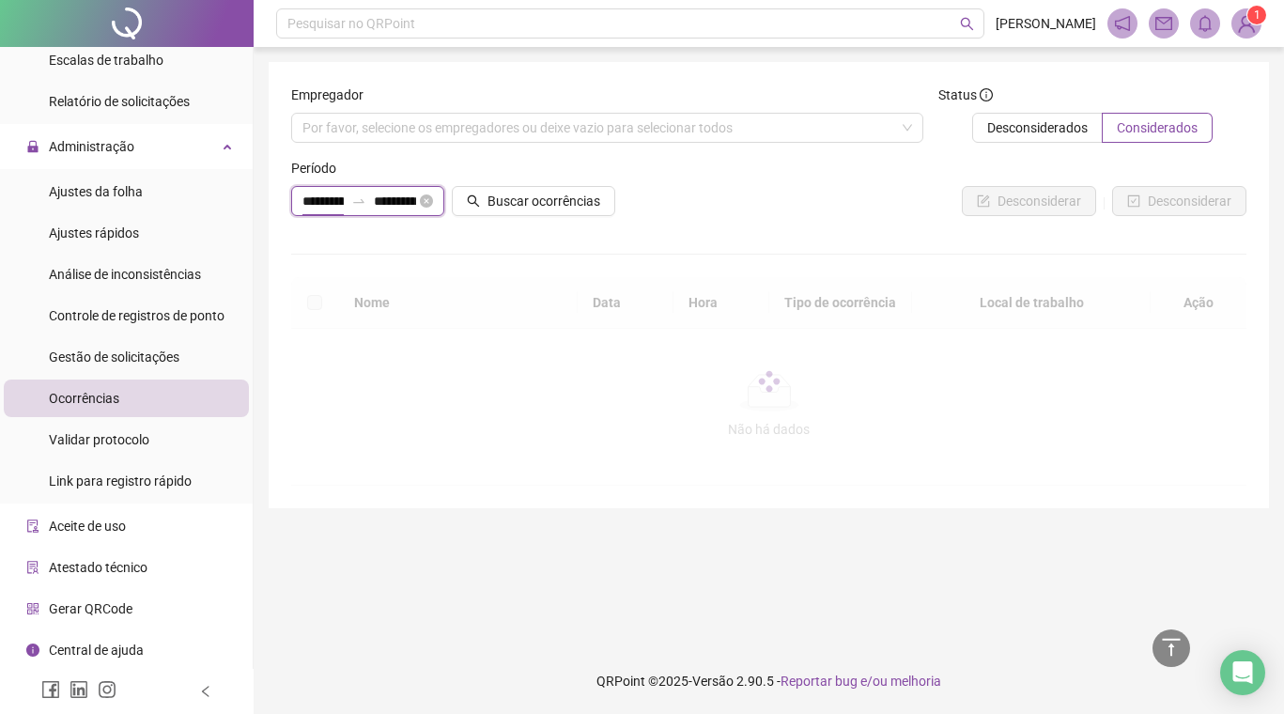
click at [323, 207] on input "**********" at bounding box center [322, 201] width 41 height 21
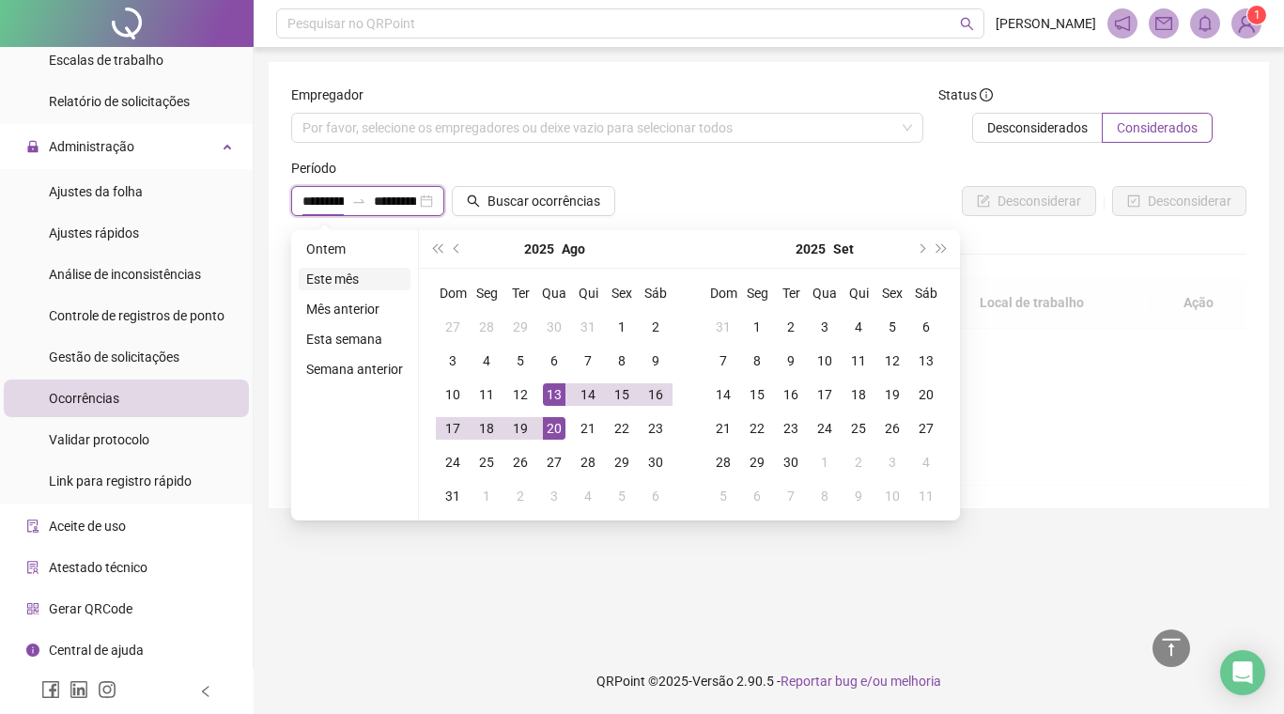
type input "**********"
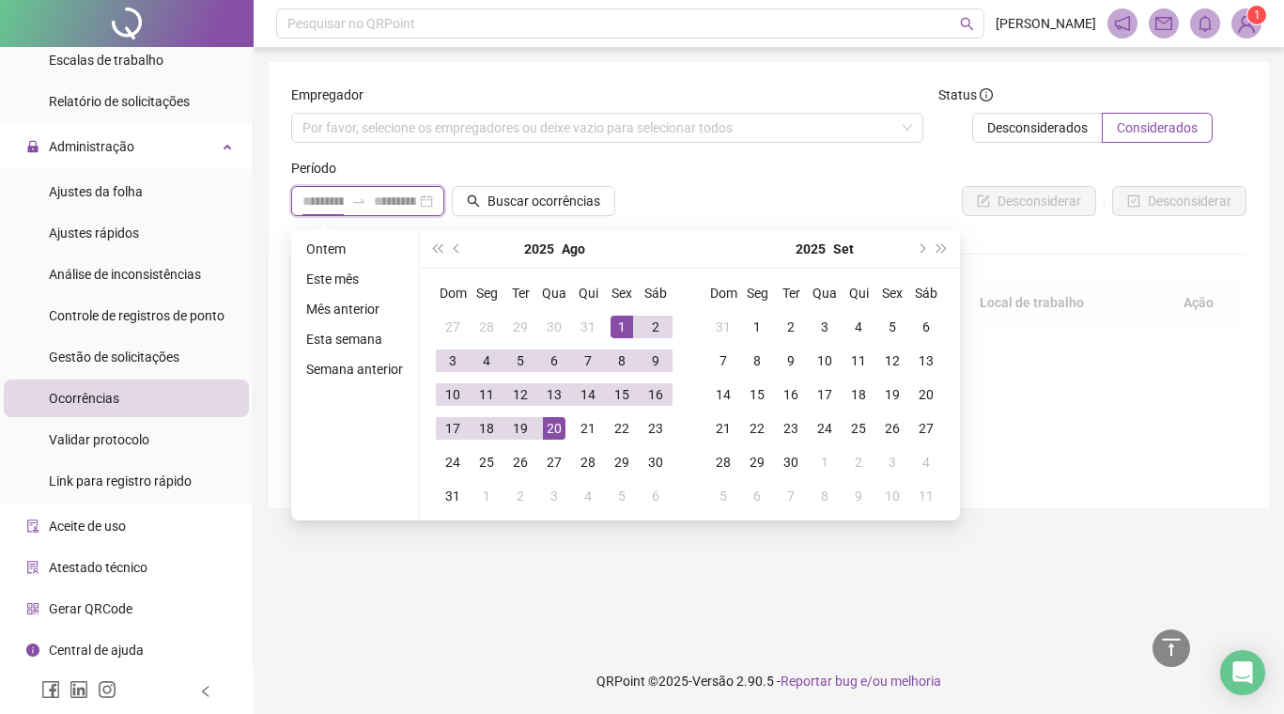
type input "**********"
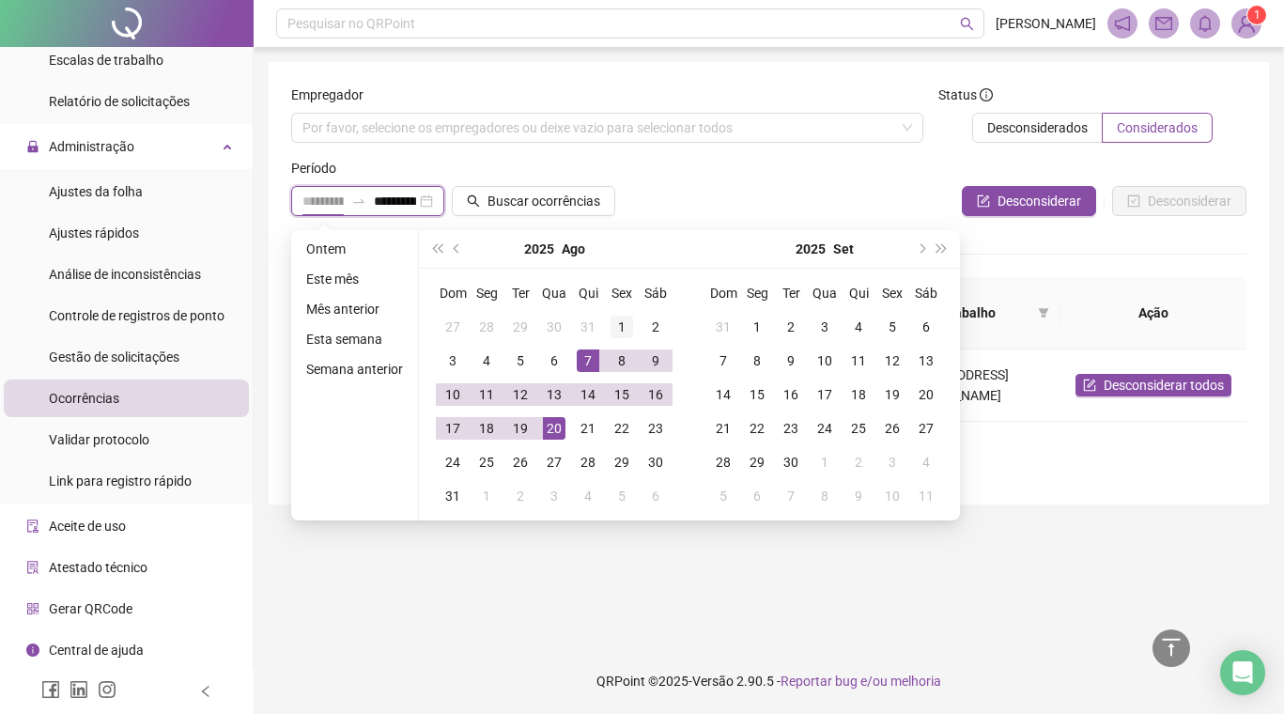
type input "**********"
click at [622, 329] on div "1" at bounding box center [621, 327] width 23 height 23
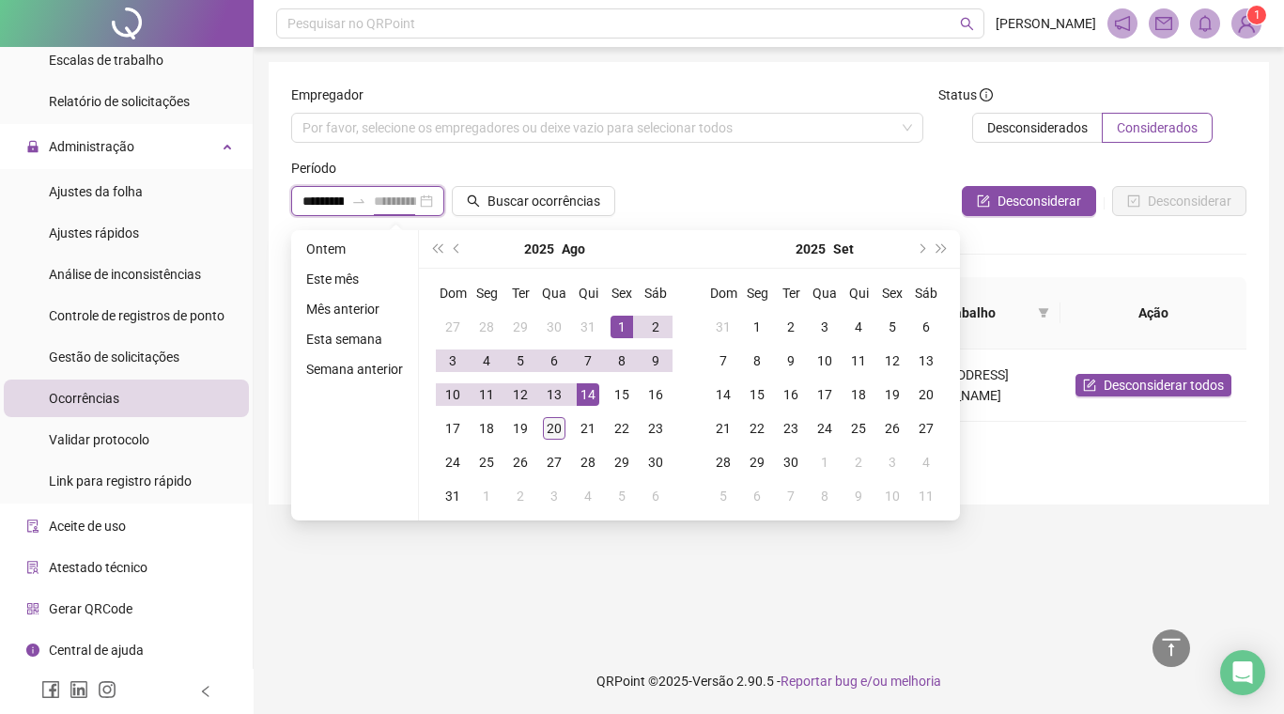
type input "**********"
click at [556, 428] on div "20" at bounding box center [554, 428] width 23 height 23
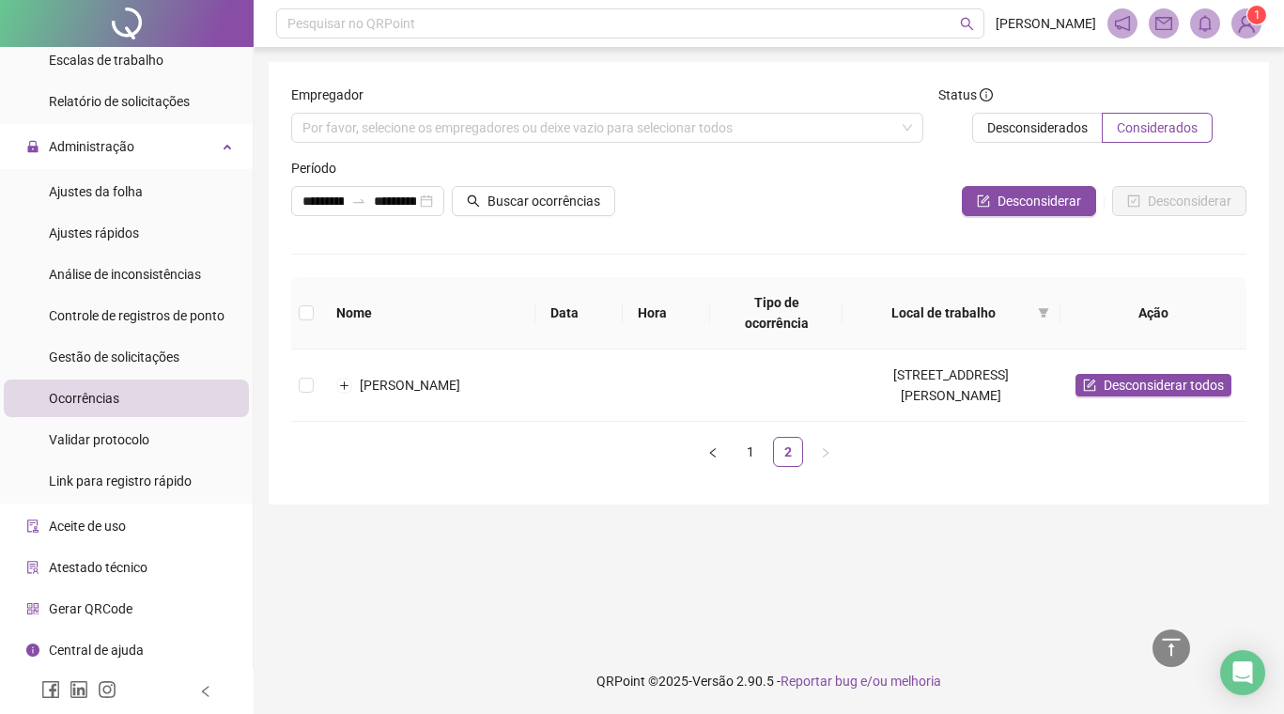
click at [77, 531] on span "Aceite de uso" at bounding box center [87, 525] width 77 height 15
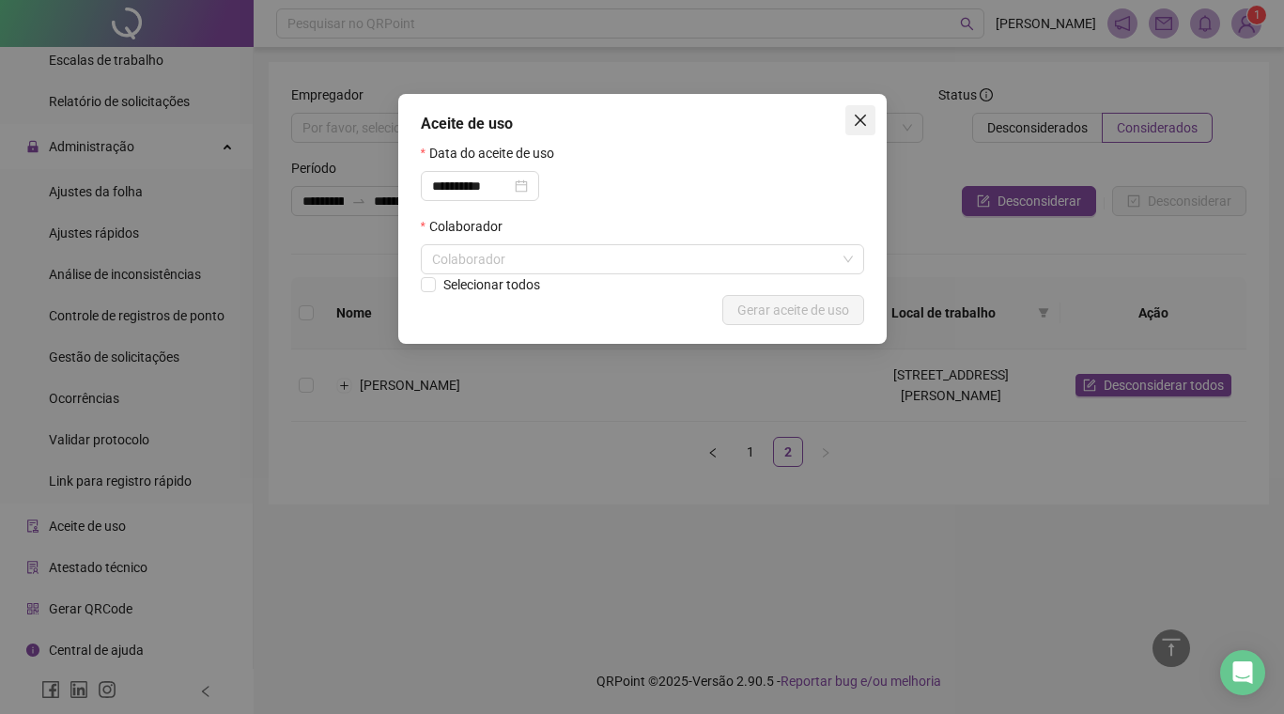
click at [863, 129] on button "Close" at bounding box center [860, 120] width 30 height 30
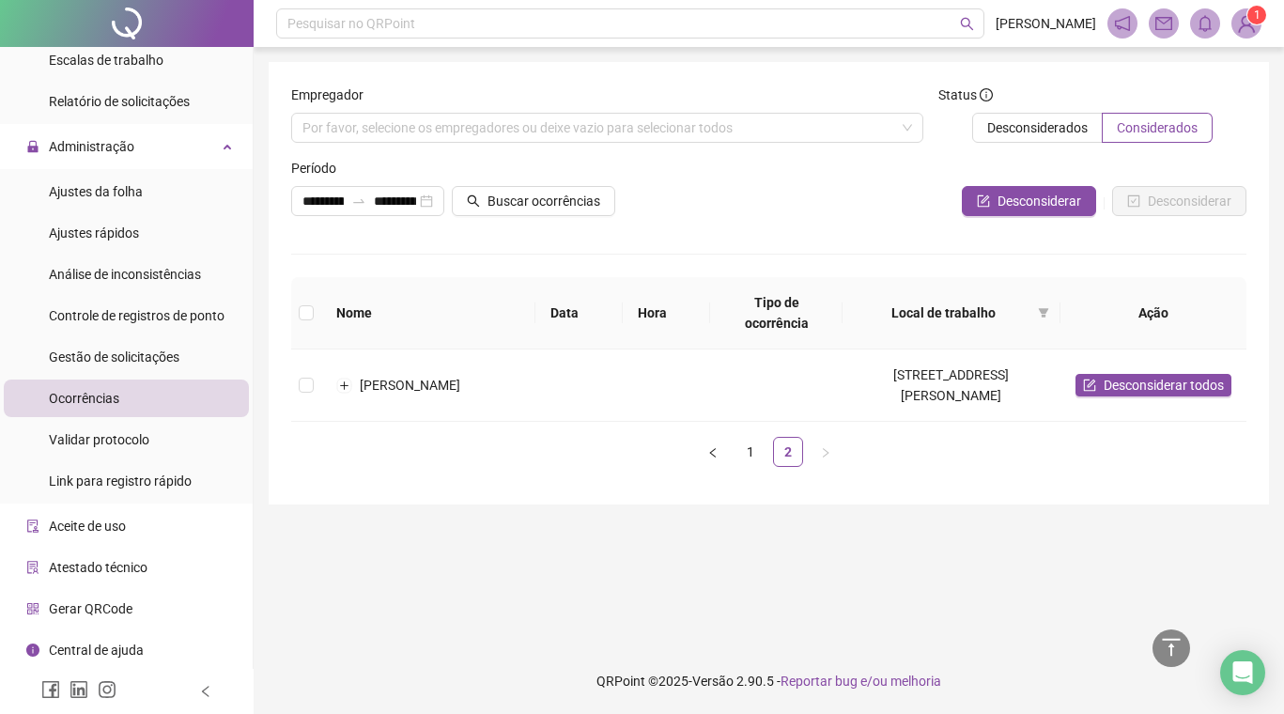
click at [118, 573] on span "Atestado técnico" at bounding box center [98, 567] width 99 height 15
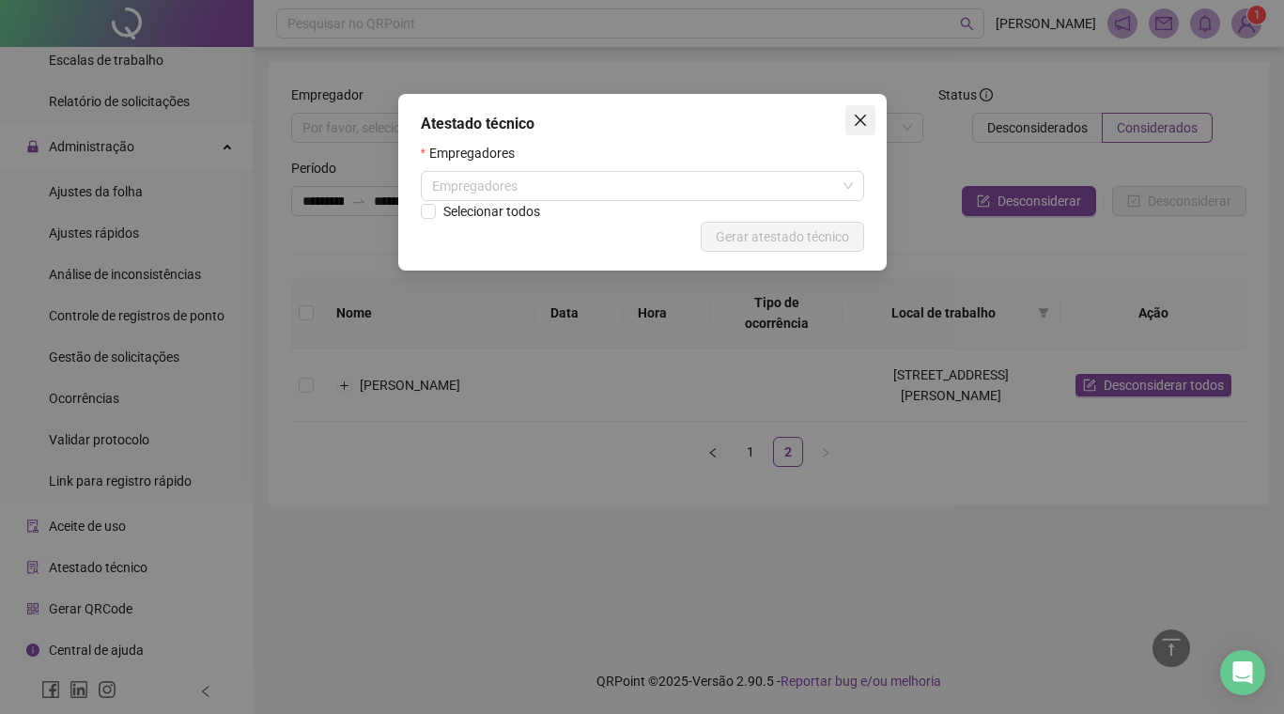
click at [856, 122] on icon "close" at bounding box center [860, 120] width 15 height 15
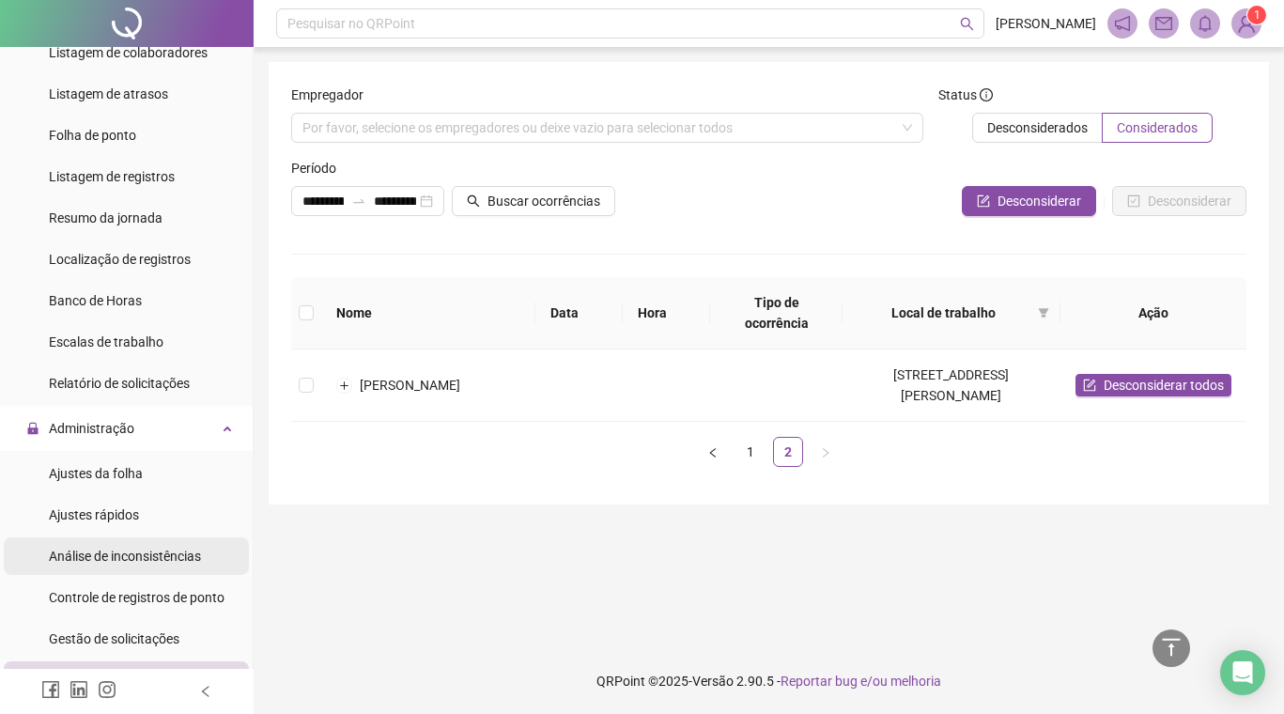
scroll to position [398, 0]
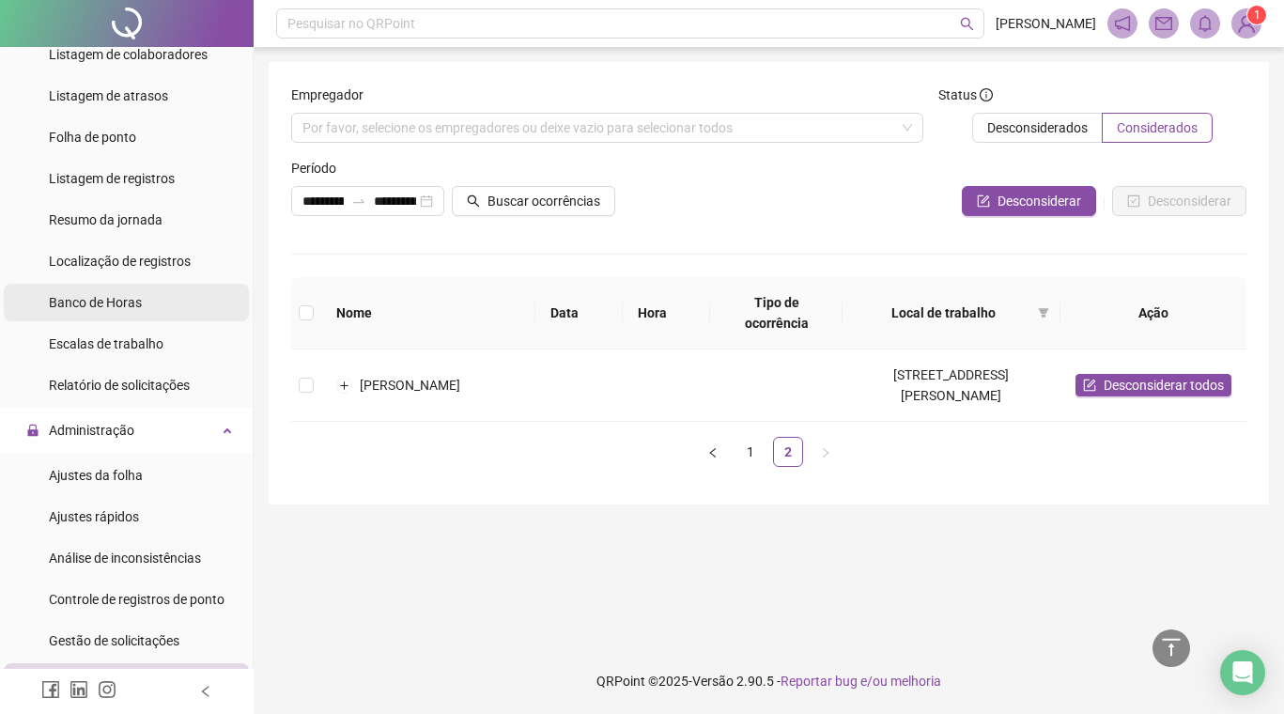
click at [115, 311] on div "Banco de Horas" at bounding box center [95, 303] width 93 height 38
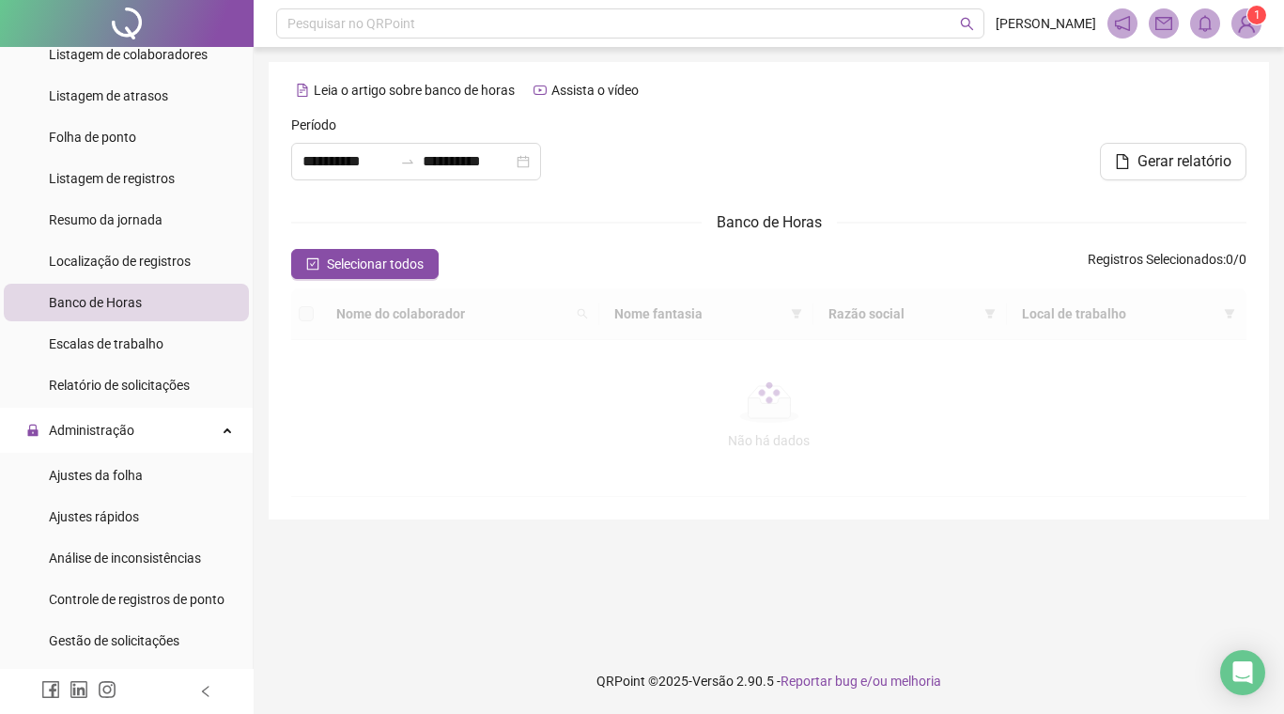
type input "**********"
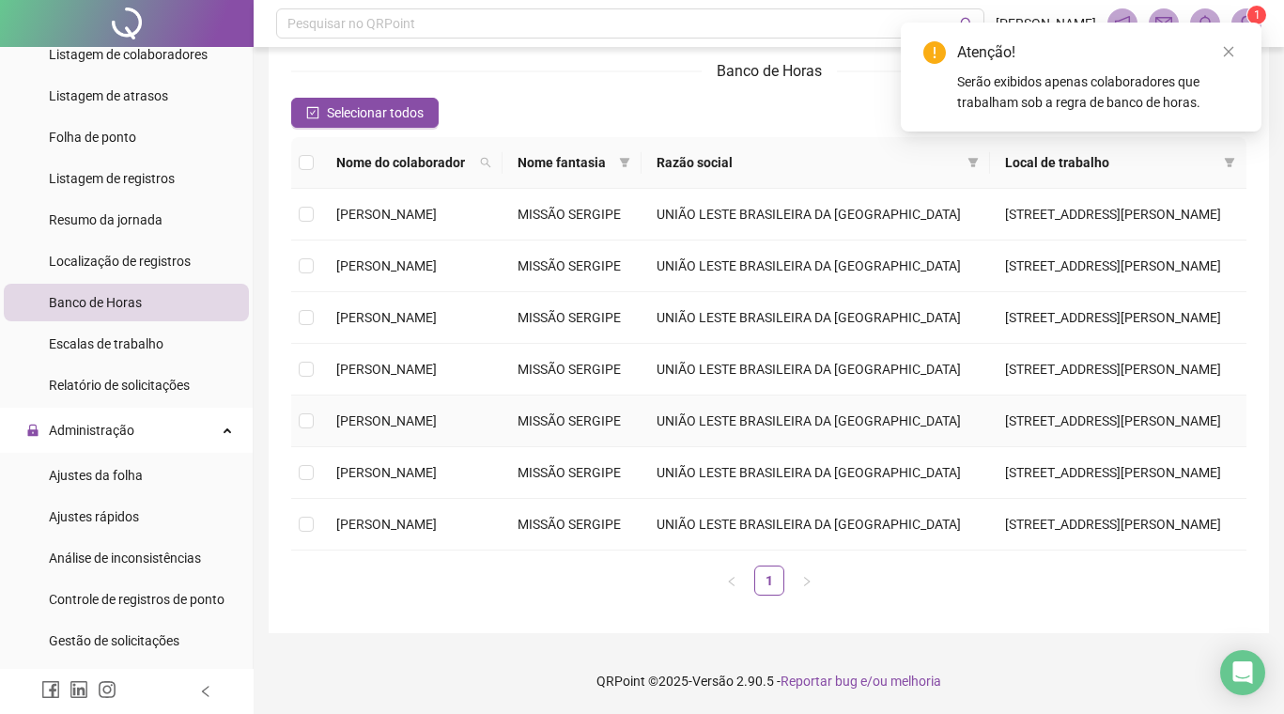
scroll to position [255, 0]
click at [411, 550] on td "[PERSON_NAME]" at bounding box center [411, 525] width 181 height 52
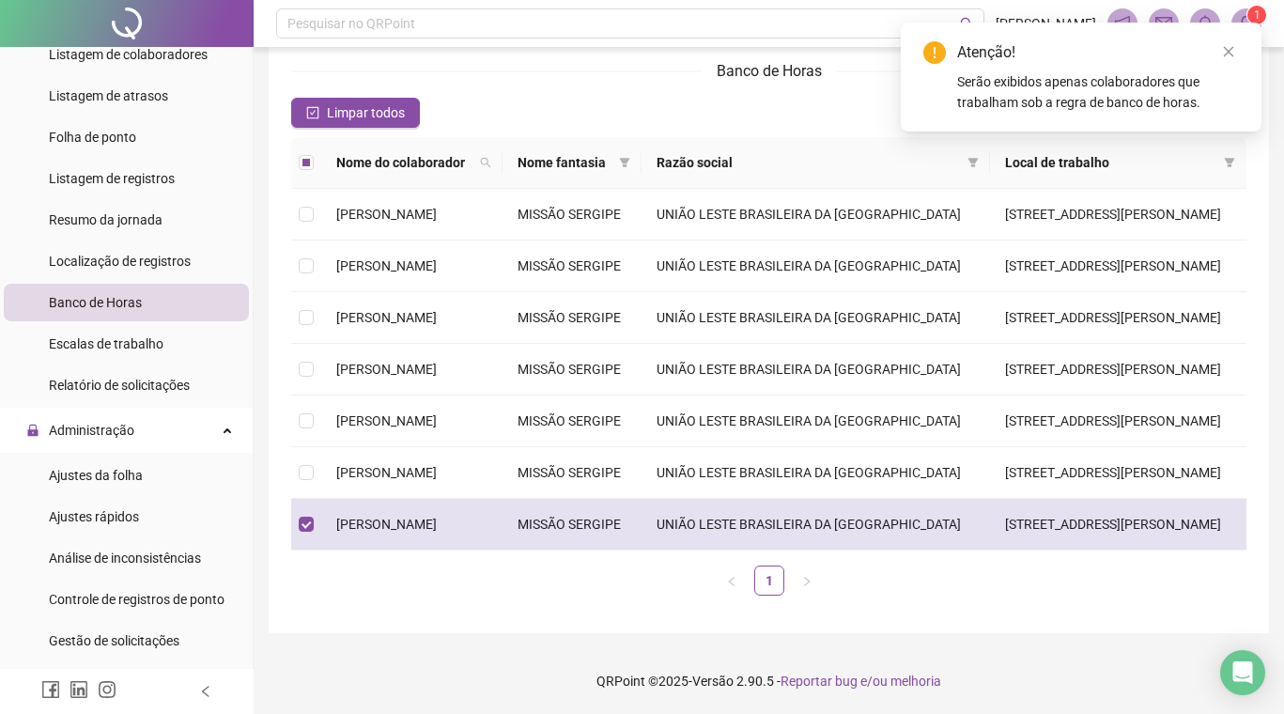
click at [641, 550] on td "MISSÃO SERGIPE" at bounding box center [571, 525] width 139 height 52
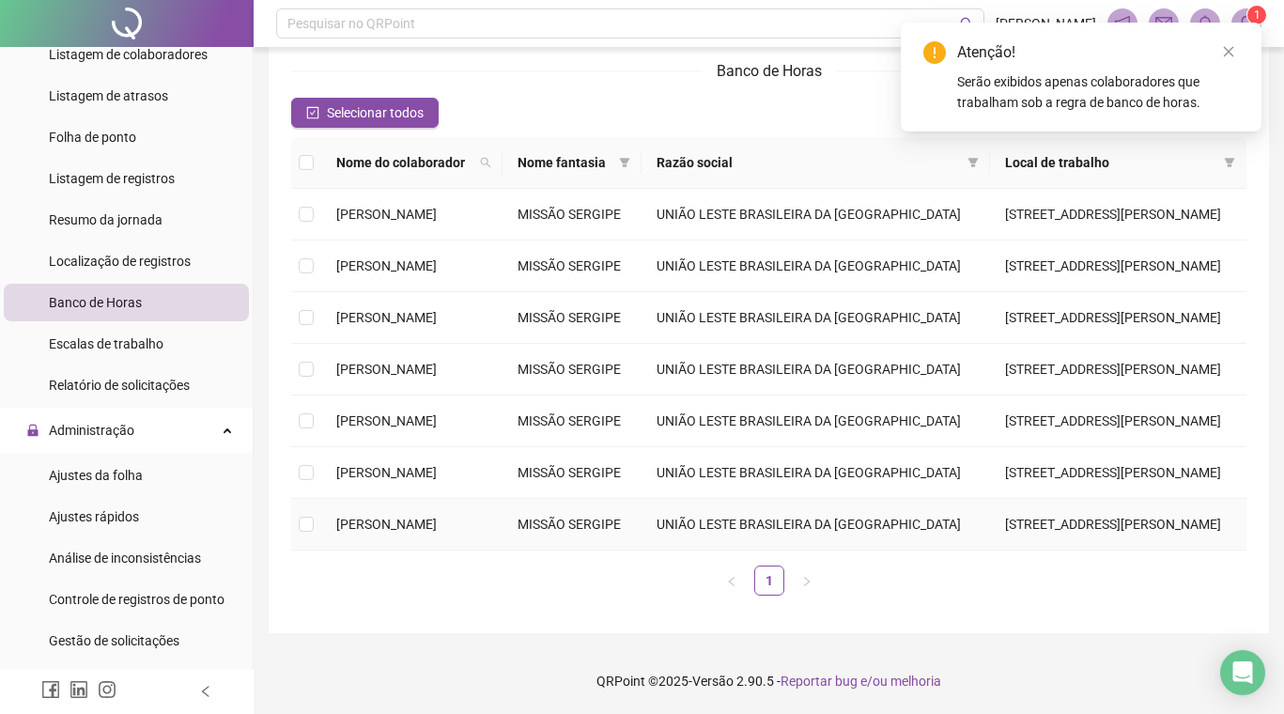
click at [641, 550] on td "MISSÃO SERGIPE" at bounding box center [571, 525] width 139 height 52
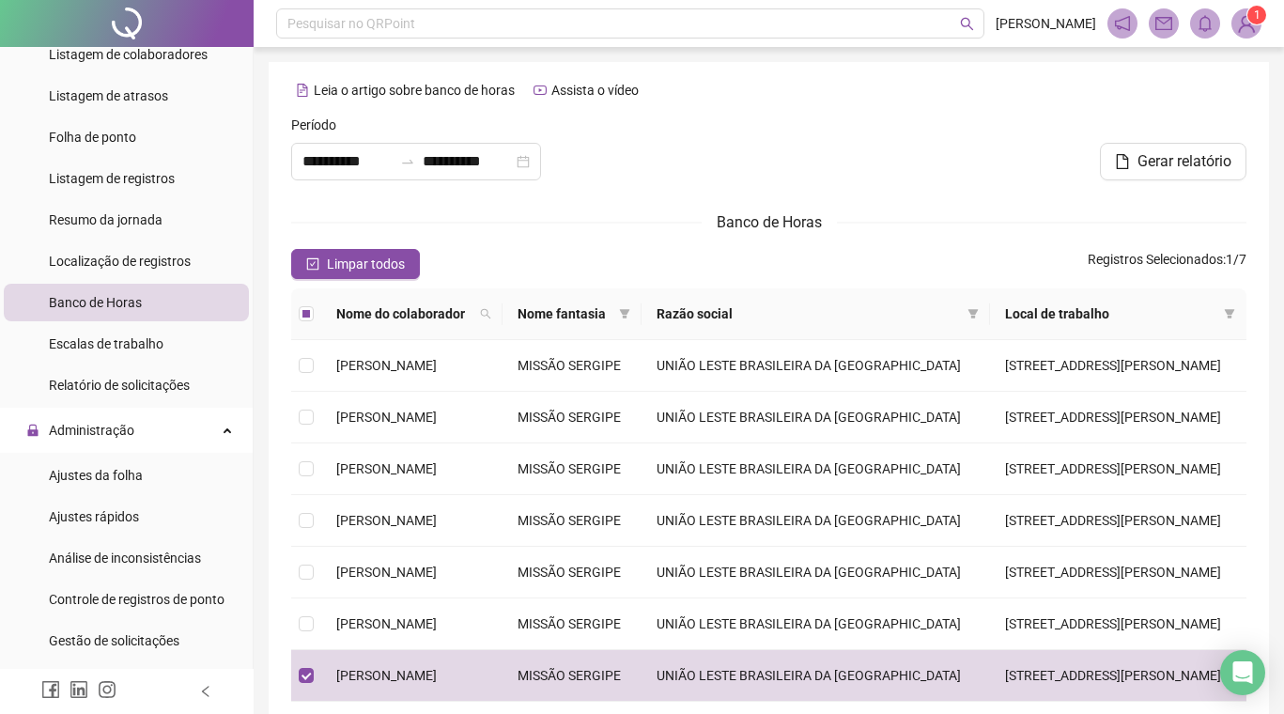
scroll to position [0, 0]
click at [612, 598] on td "MISSÃO SERGIPE" at bounding box center [571, 573] width 139 height 52
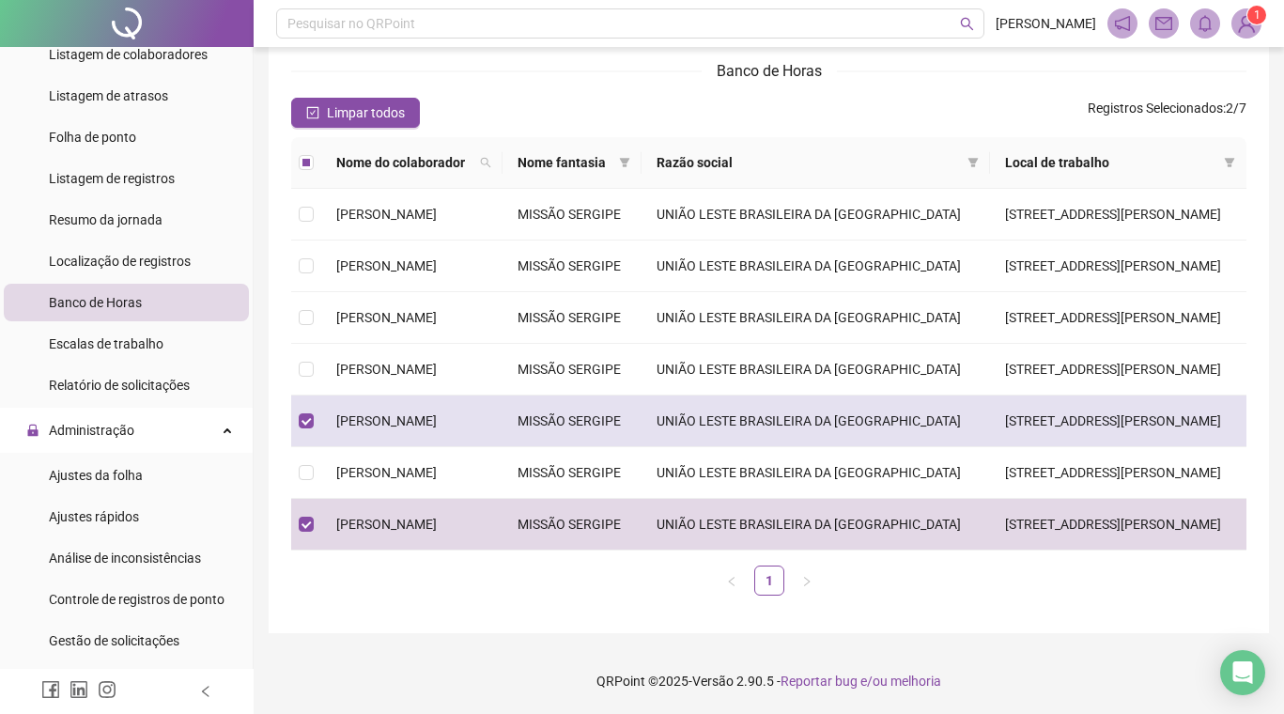
scroll to position [193, 0]
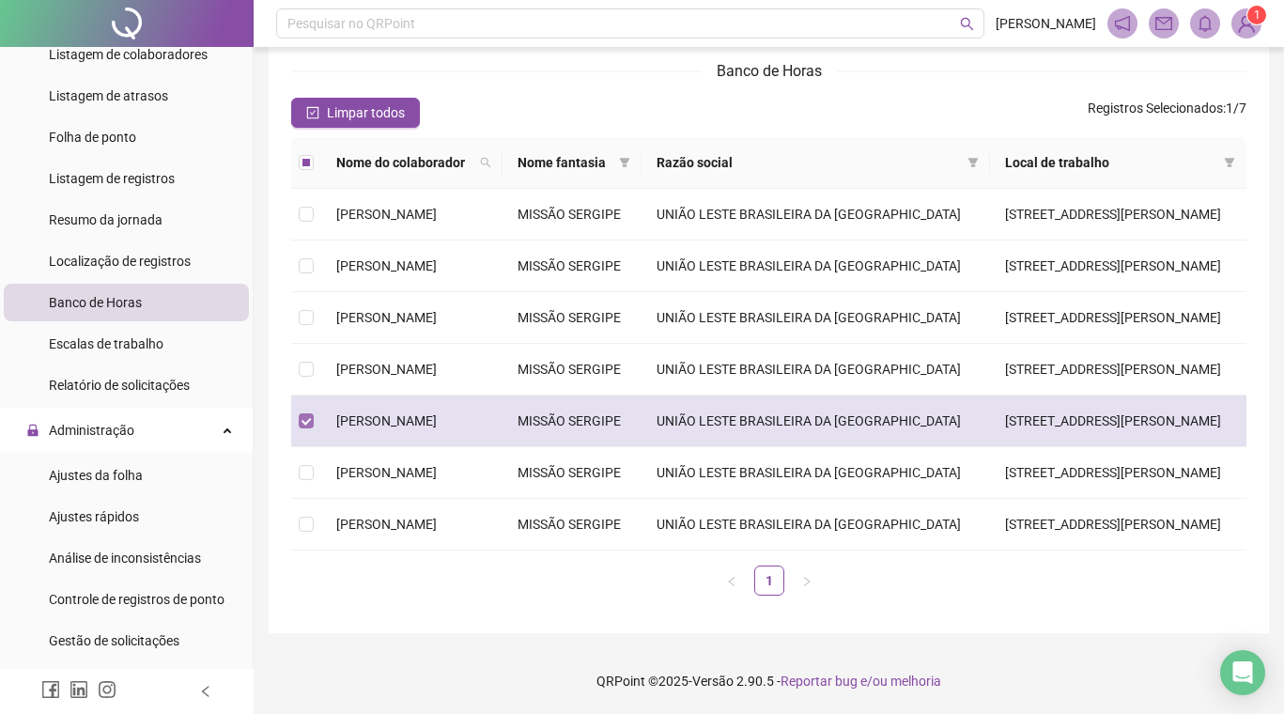
click at [306, 428] on span at bounding box center [306, 420] width 15 height 15
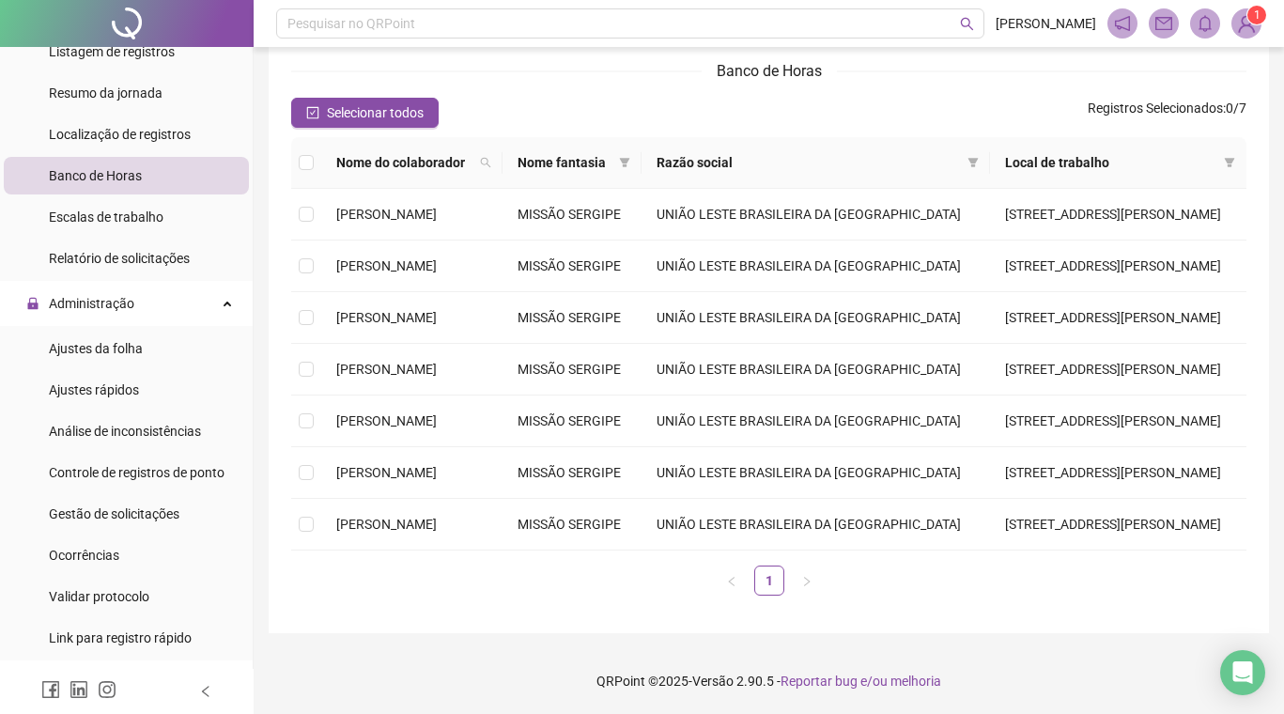
scroll to position [530, 0]
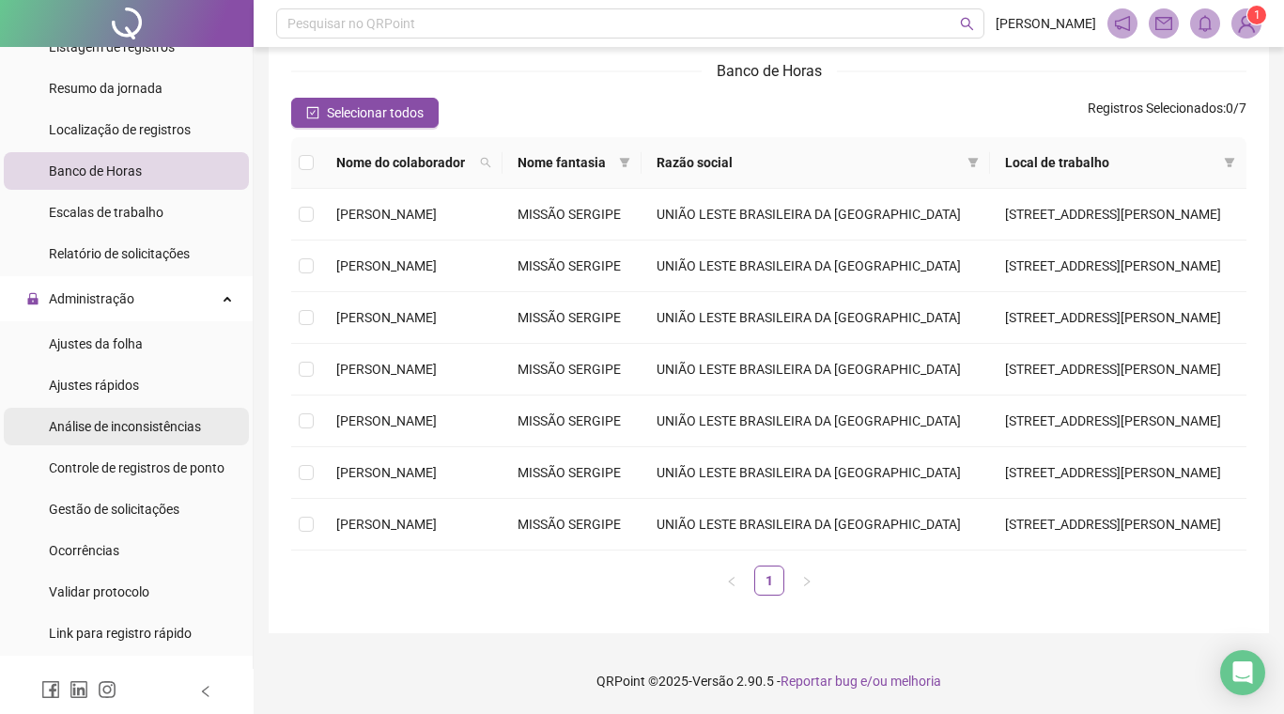
click at [84, 428] on span "Análise de inconsistências" at bounding box center [125, 426] width 152 height 15
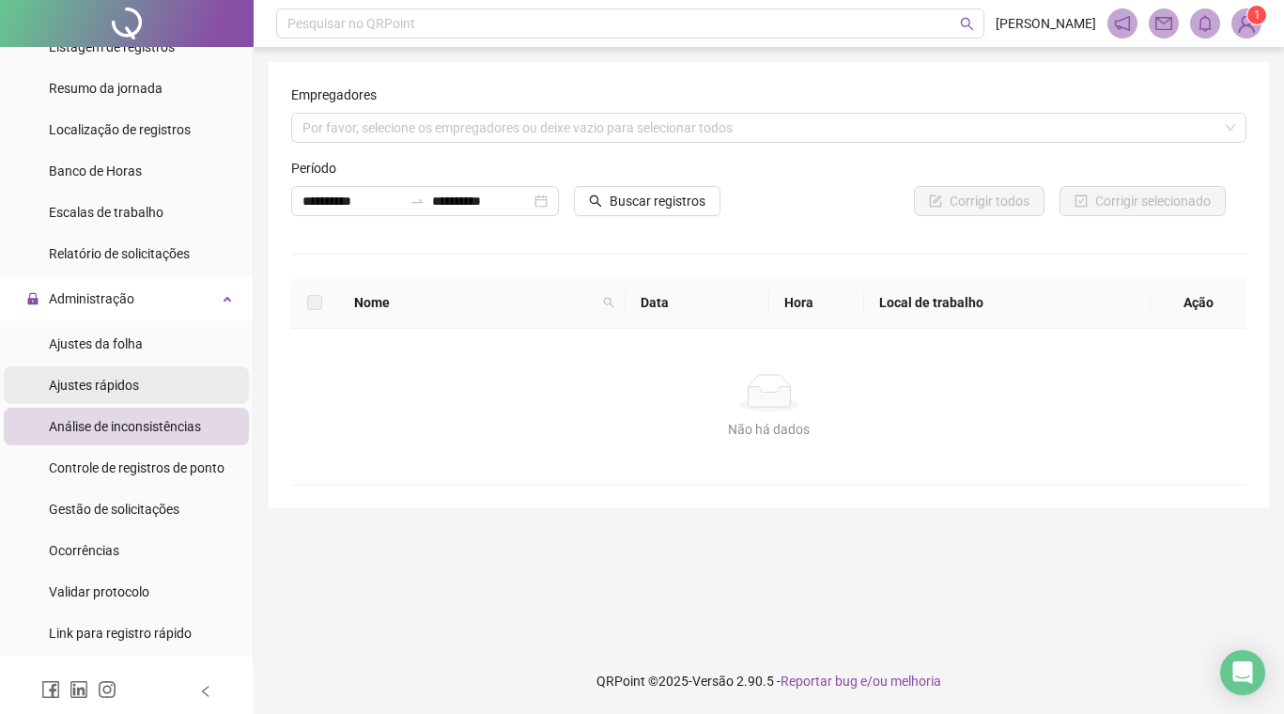
click at [95, 390] on span "Ajustes rápidos" at bounding box center [94, 385] width 90 height 15
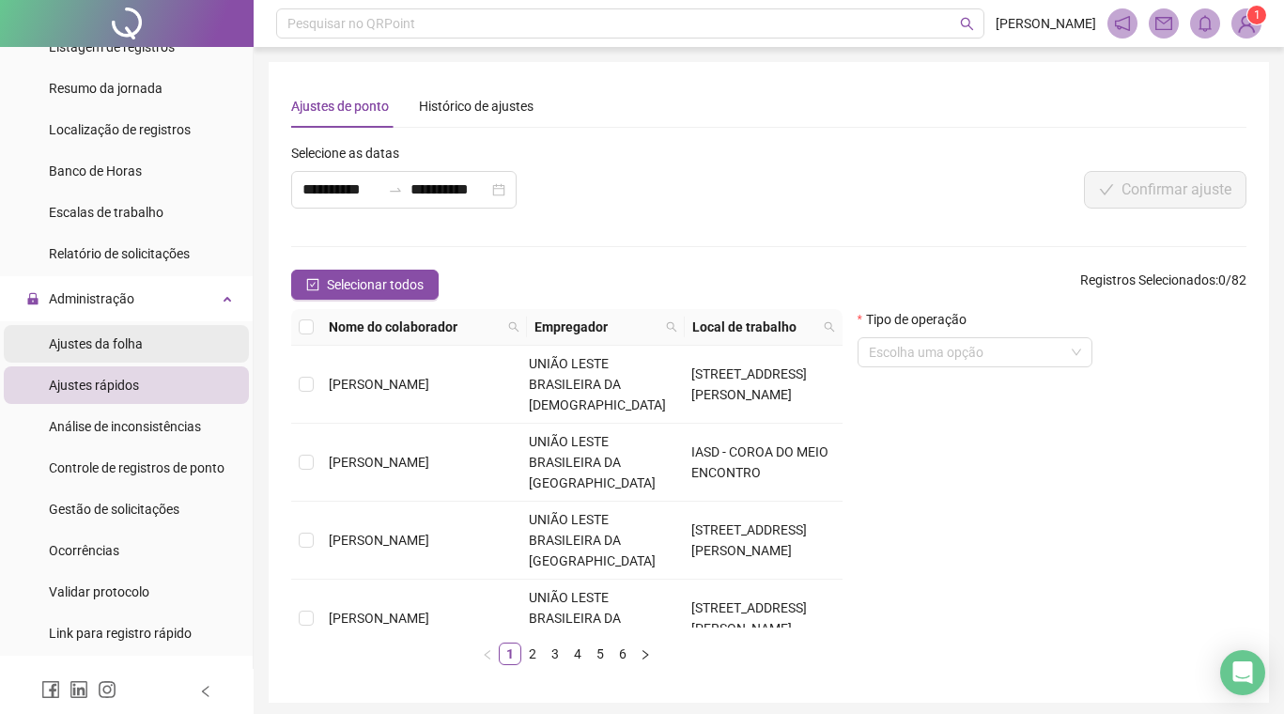
click at [97, 352] on div "Ajustes da folha" at bounding box center [96, 344] width 94 height 38
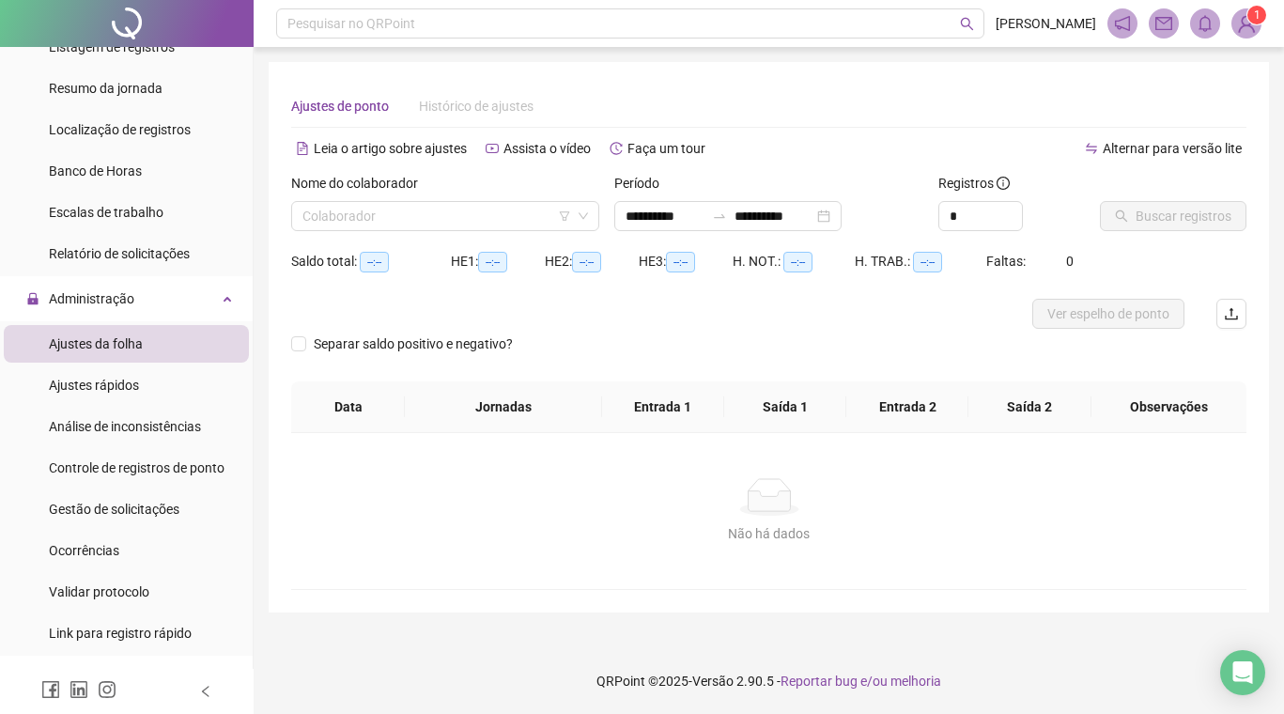
type input "**********"
click at [96, 511] on span "Gestão de solicitações" at bounding box center [114, 509] width 131 height 15
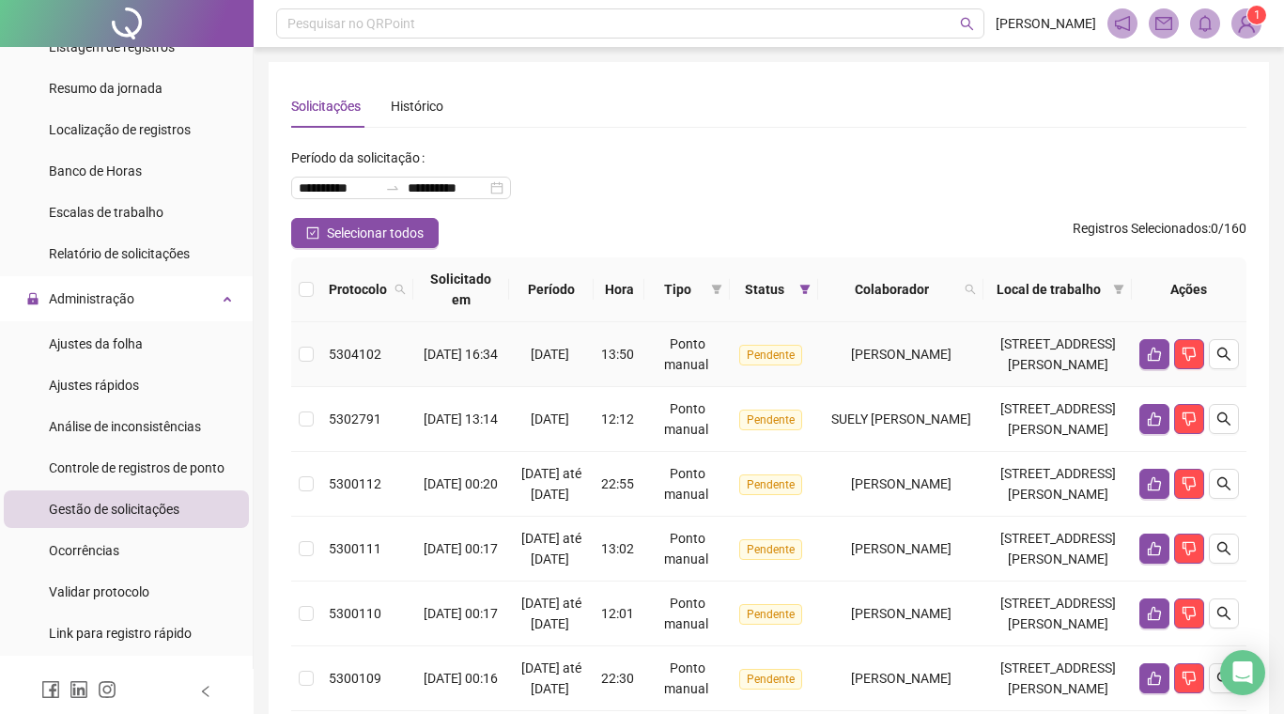
click at [517, 364] on div "[DATE]" at bounding box center [552, 354] width 70 height 21
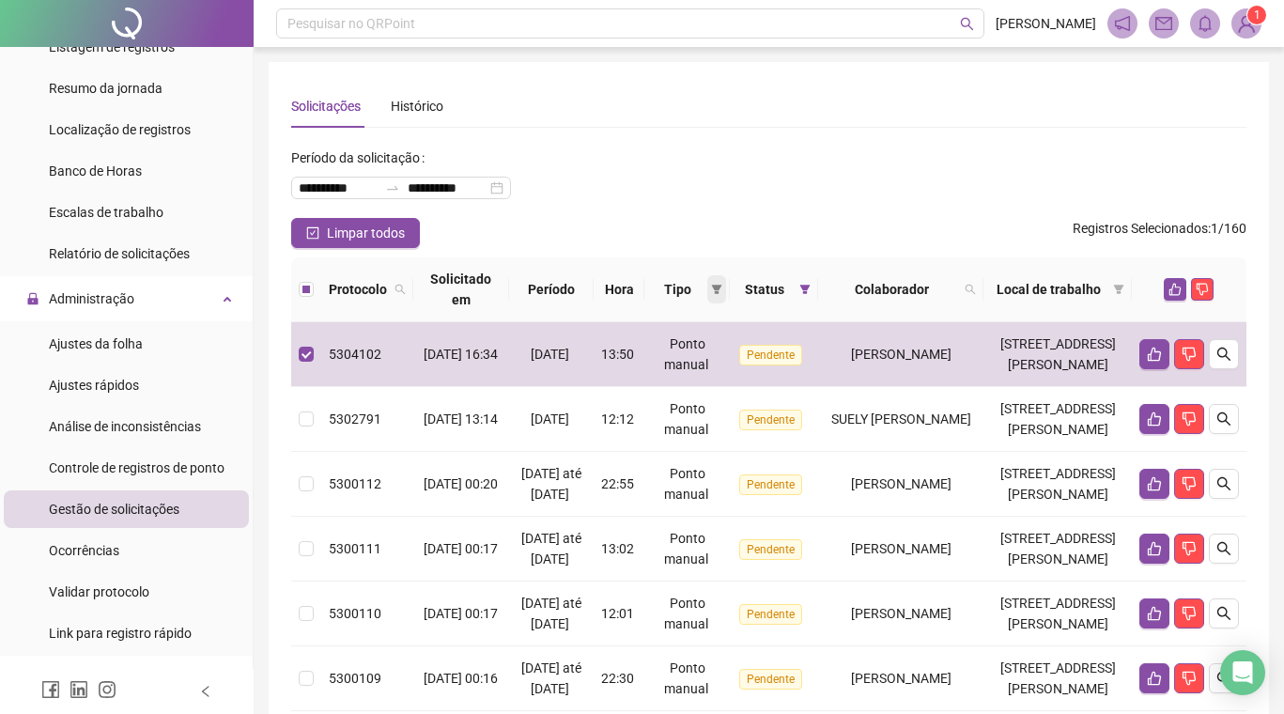
click at [711, 293] on icon "filter" at bounding box center [716, 289] width 11 height 11
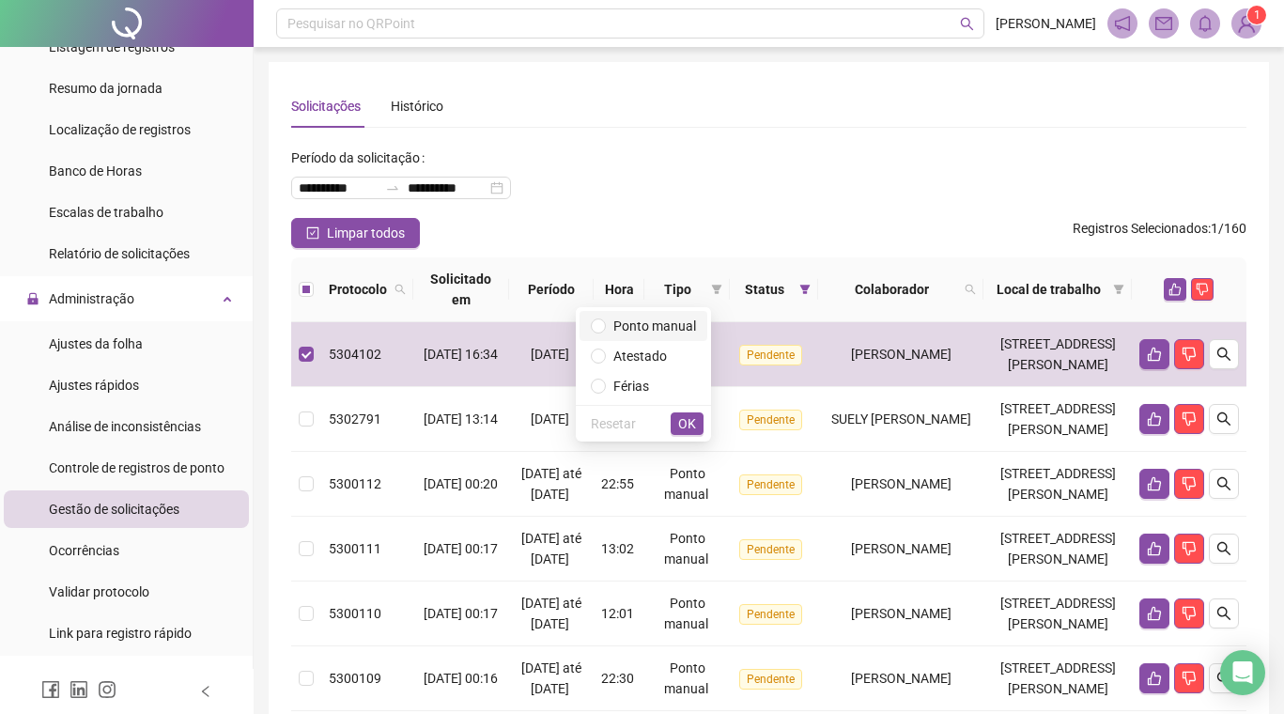
click at [634, 327] on span "Ponto manual" at bounding box center [654, 325] width 83 height 15
click at [688, 424] on span "OK" at bounding box center [687, 423] width 18 height 21
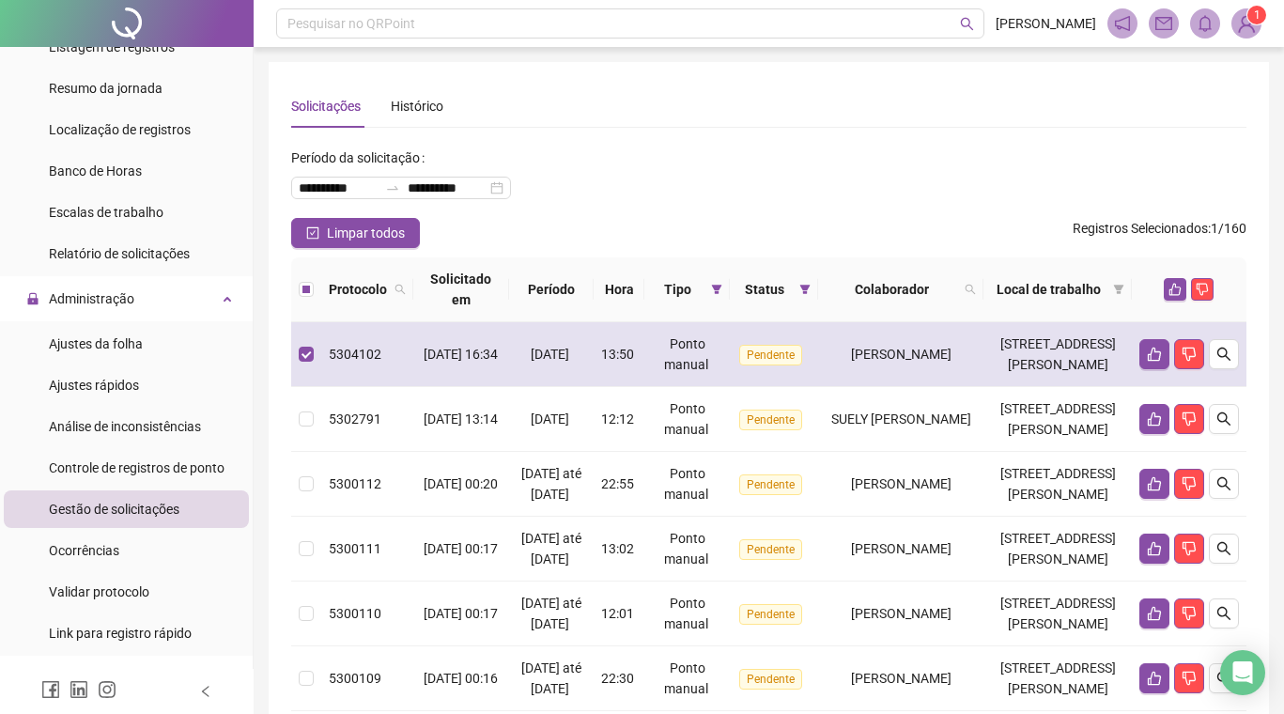
click at [348, 364] on div "5304102" at bounding box center [367, 354] width 77 height 21
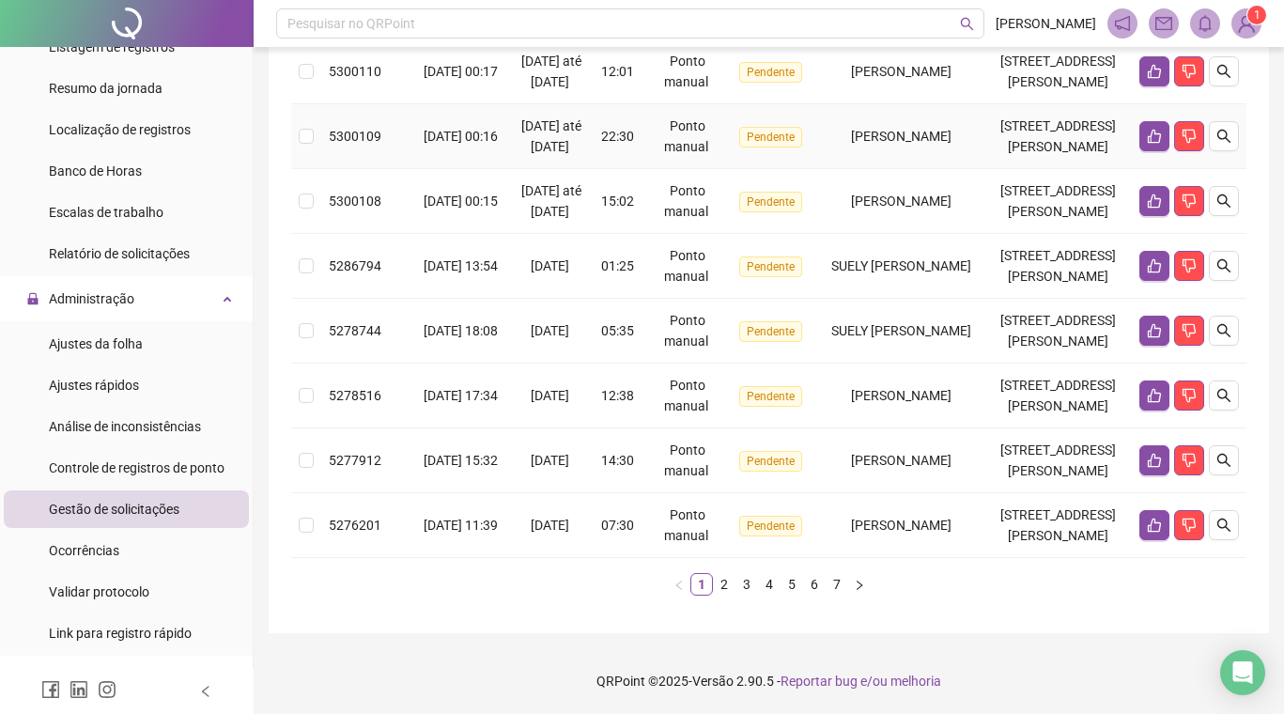
scroll to position [1534, 0]
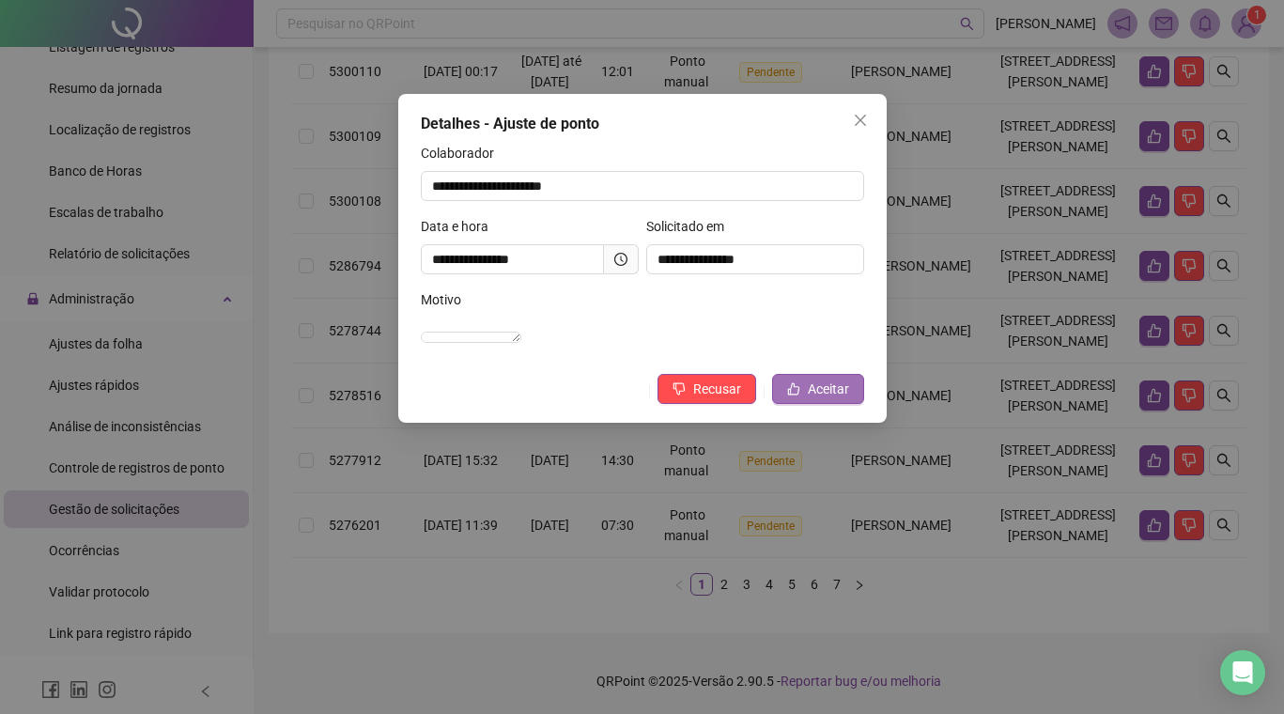
click at [823, 399] on span "Aceitar" at bounding box center [828, 388] width 41 height 21
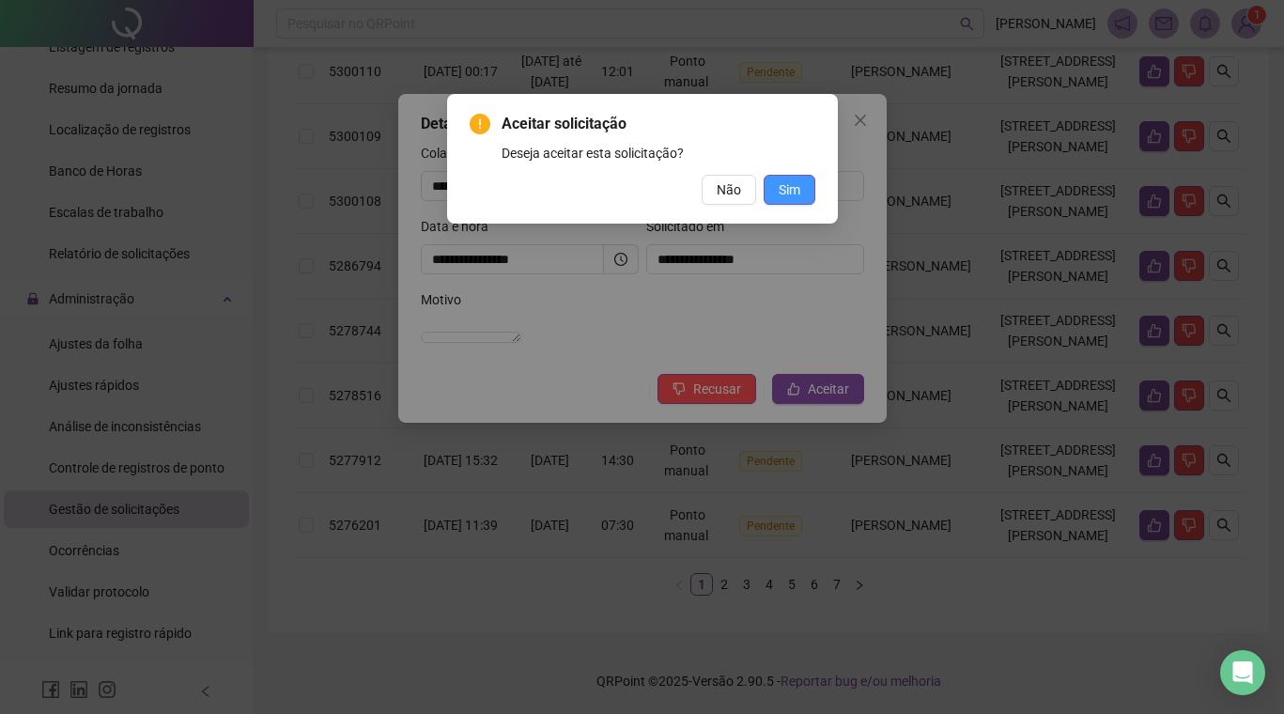
click at [798, 194] on span "Sim" at bounding box center [790, 189] width 22 height 21
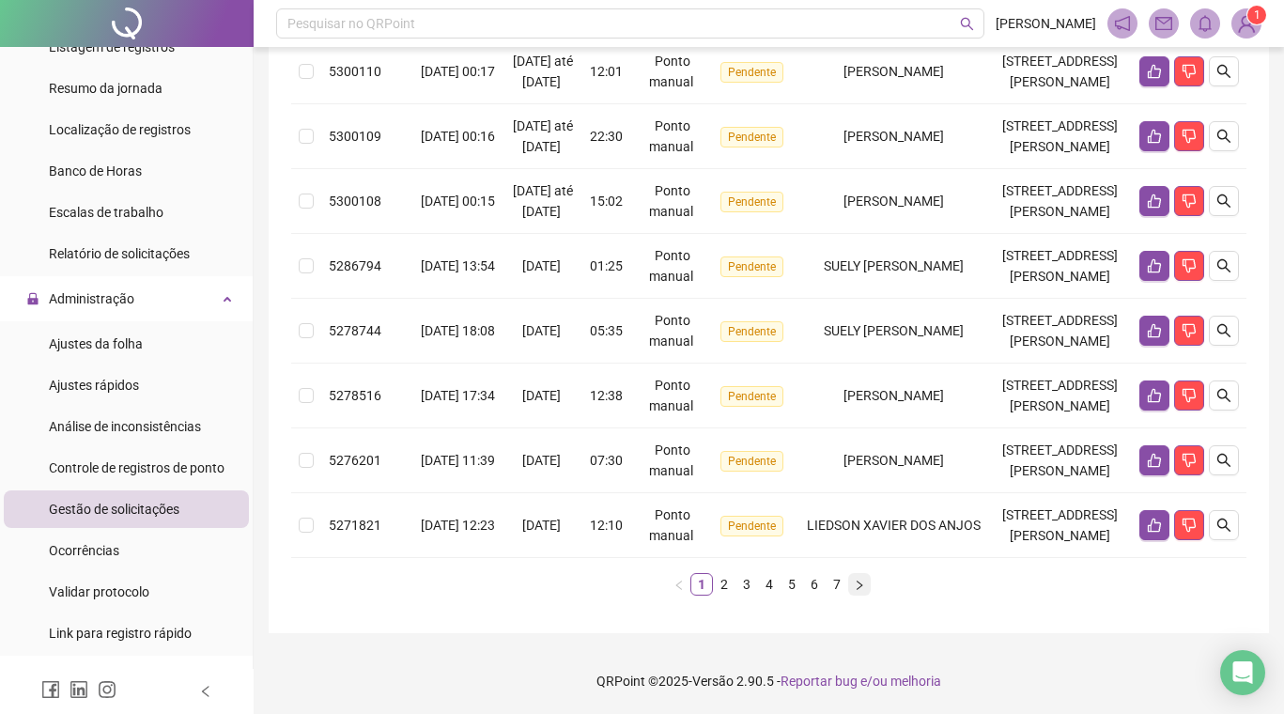
click at [861, 585] on icon "right" at bounding box center [860, 583] width 6 height 9
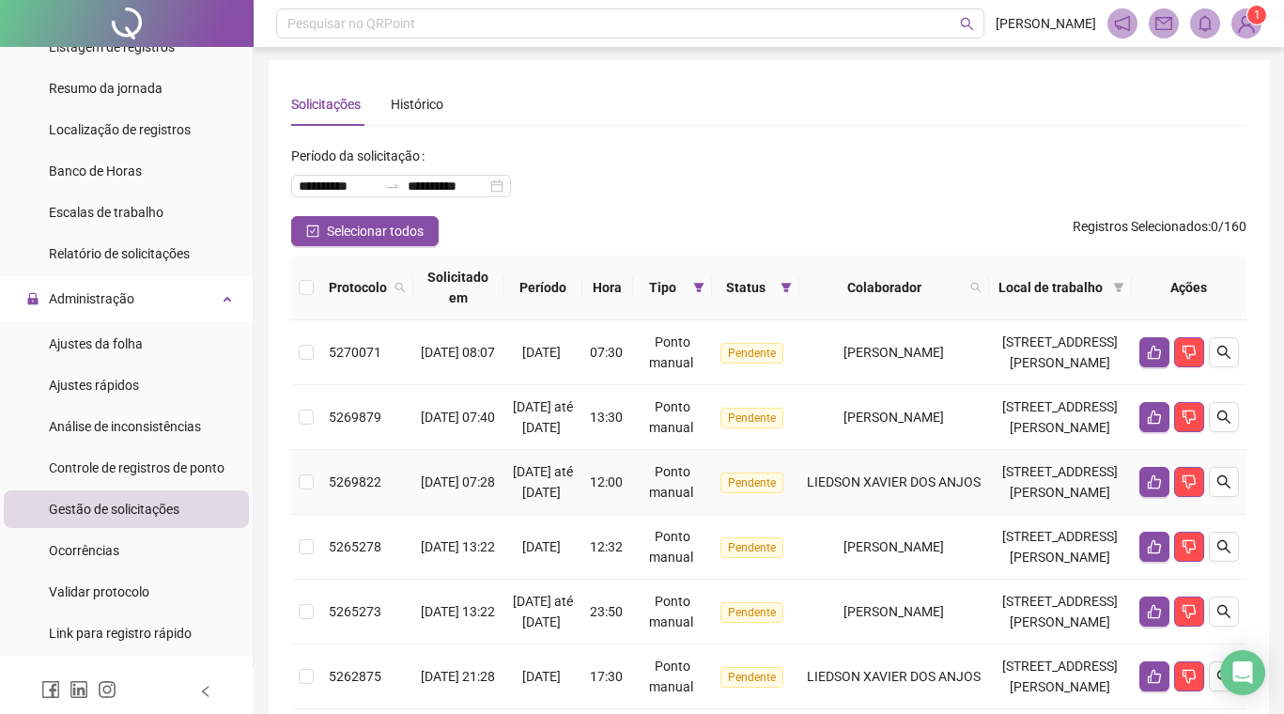
scroll to position [0, 0]
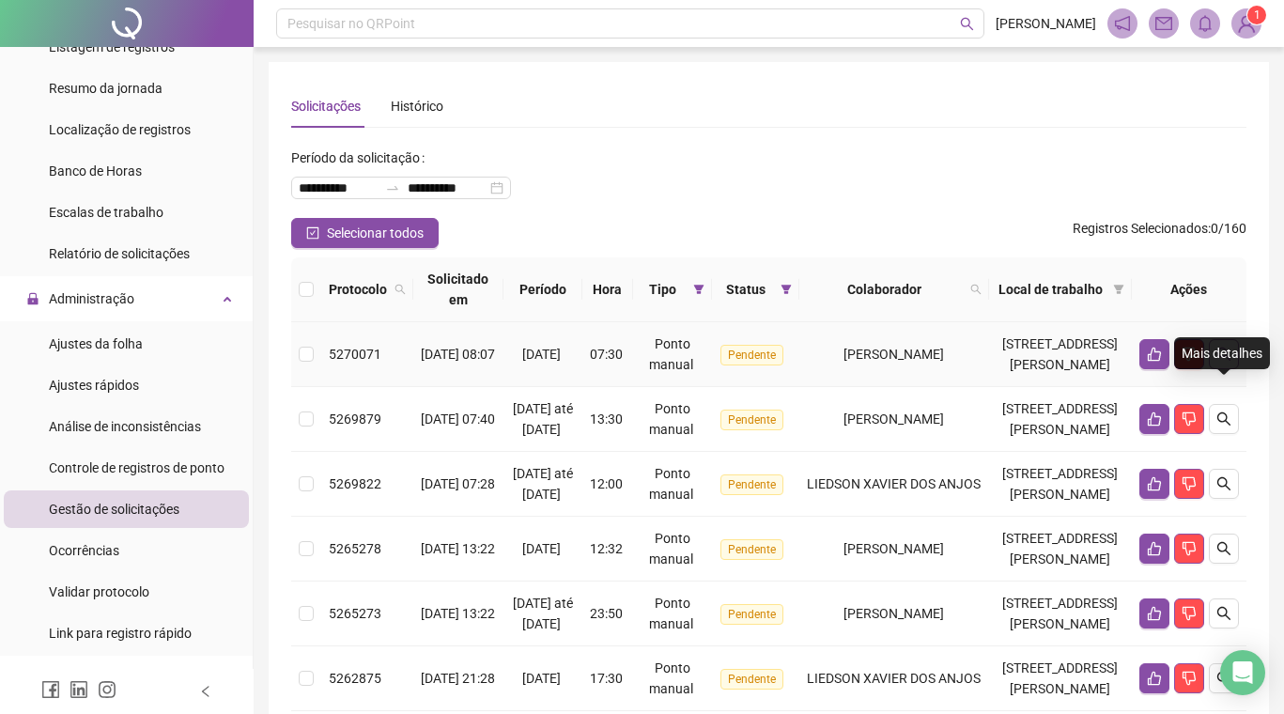
click at [1223, 362] on icon "search" at bounding box center [1223, 354] width 15 height 15
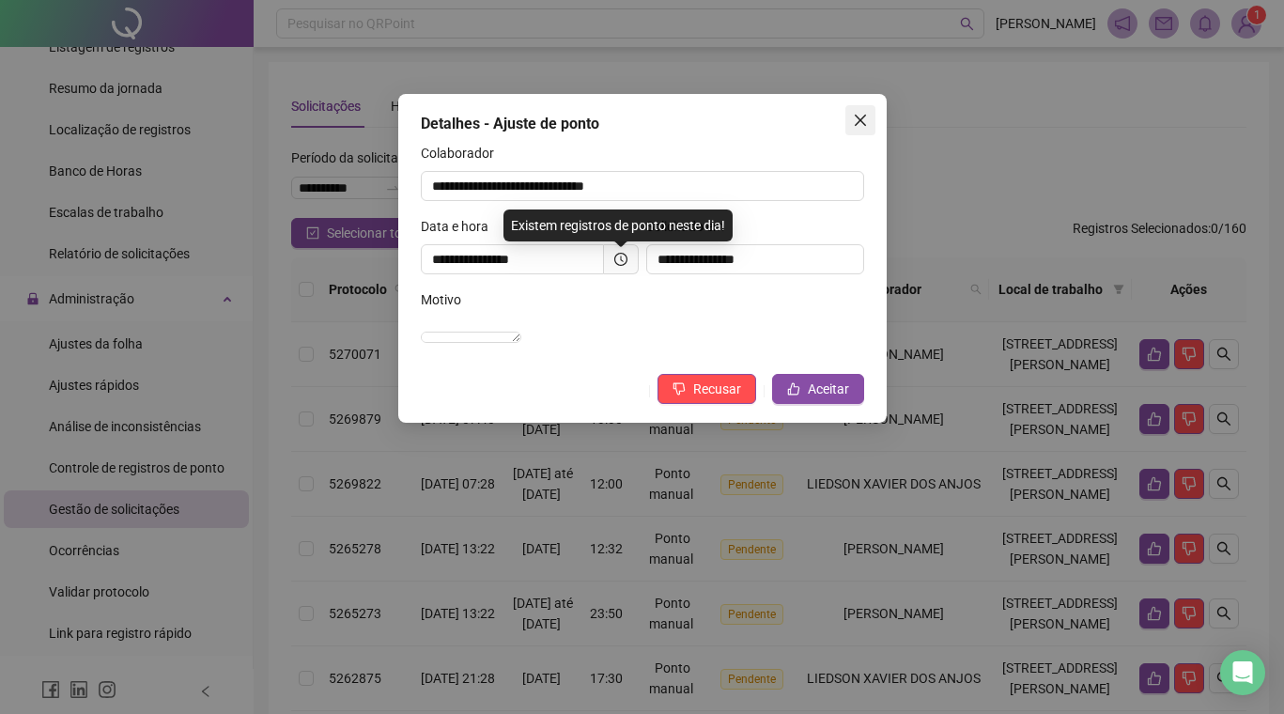
click at [862, 122] on icon "close" at bounding box center [859, 120] width 11 height 11
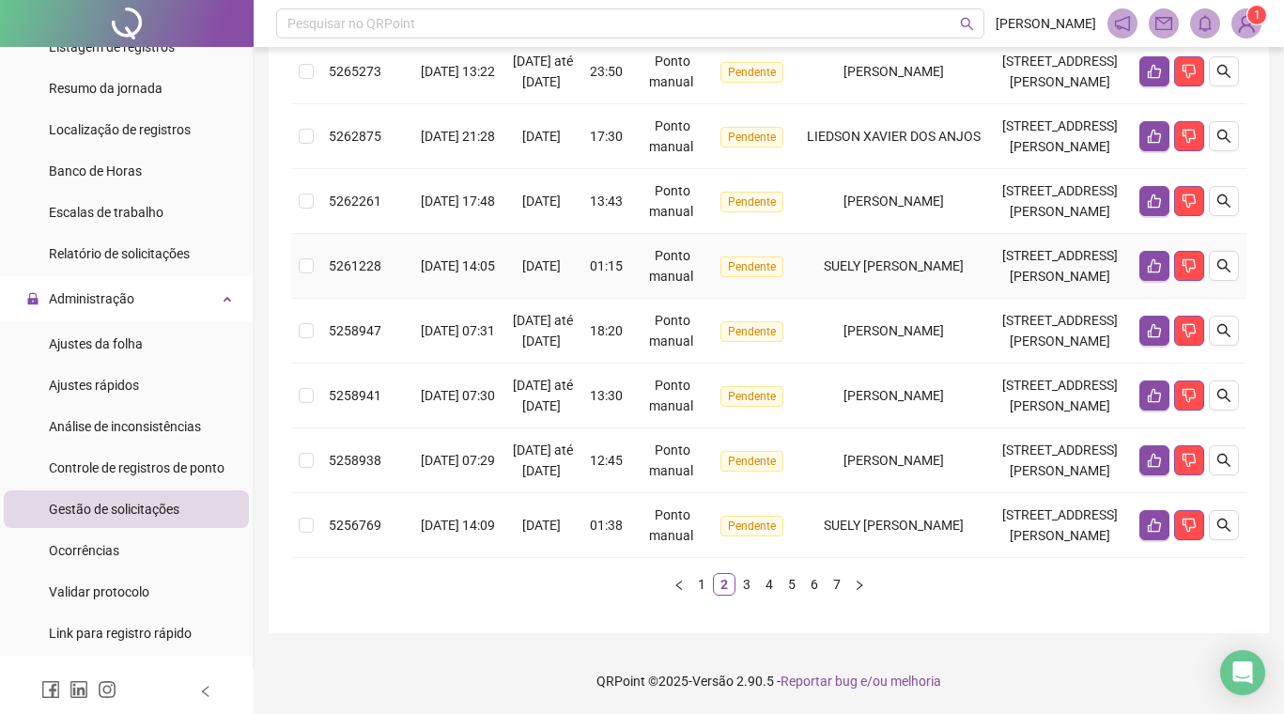
scroll to position [1534, 0]
click at [857, 584] on icon "right" at bounding box center [859, 584] width 11 height 11
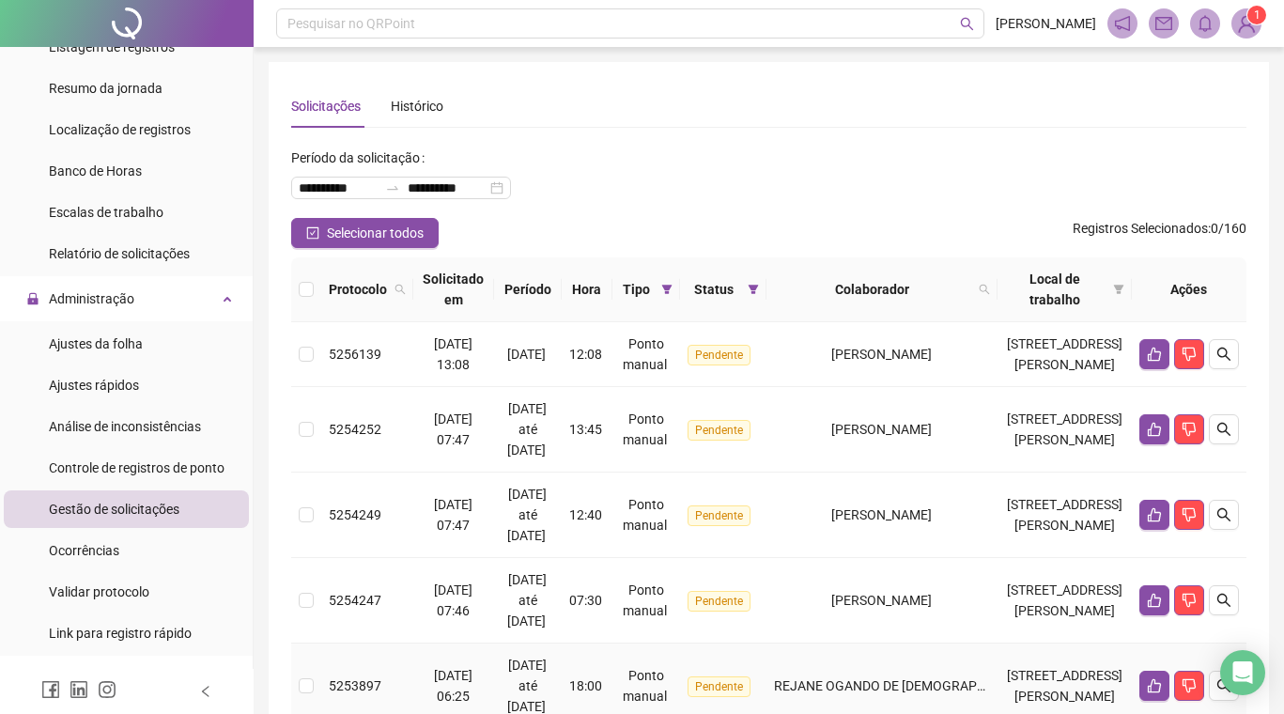
scroll to position [0, 0]
click at [901, 296] on span "Colaborador" at bounding box center [872, 289] width 197 height 21
click at [426, 107] on div "Histórico" at bounding box center [417, 106] width 53 height 21
